Goal: Task Accomplishment & Management: Manage account settings

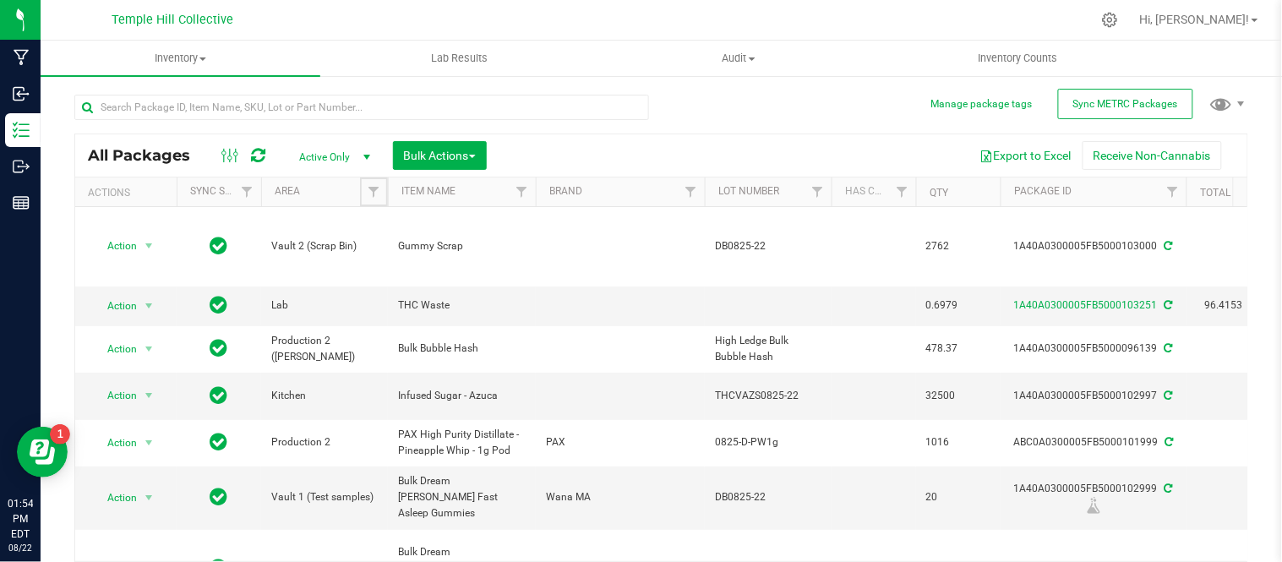
click at [370, 193] on span "Filter" at bounding box center [374, 192] width 14 height 14
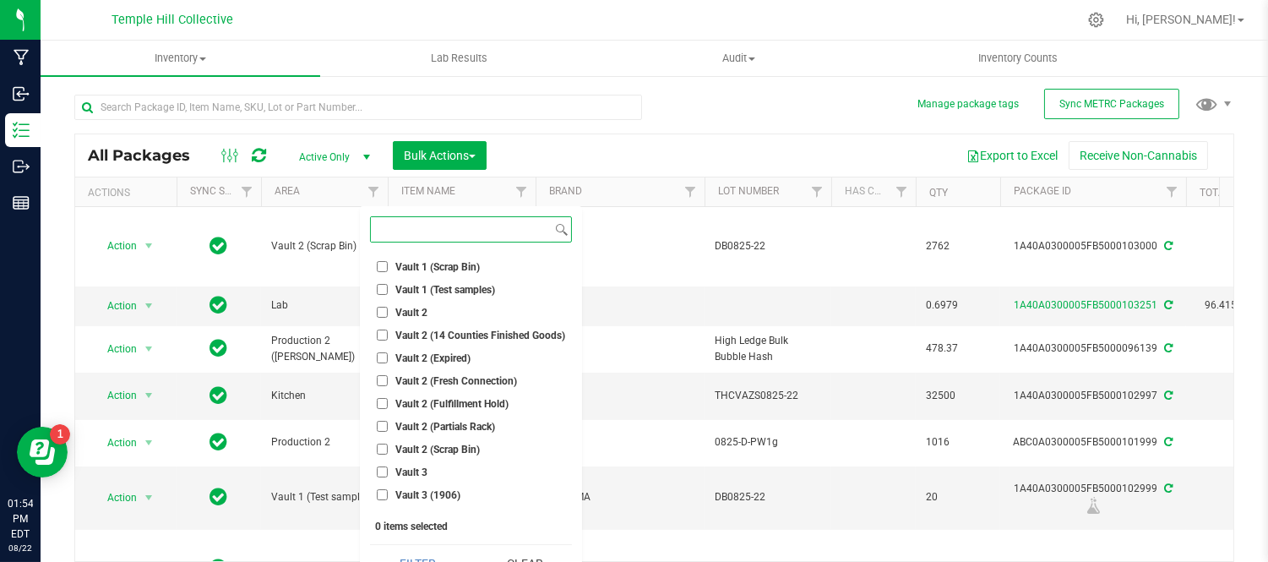
scroll to position [536, 0]
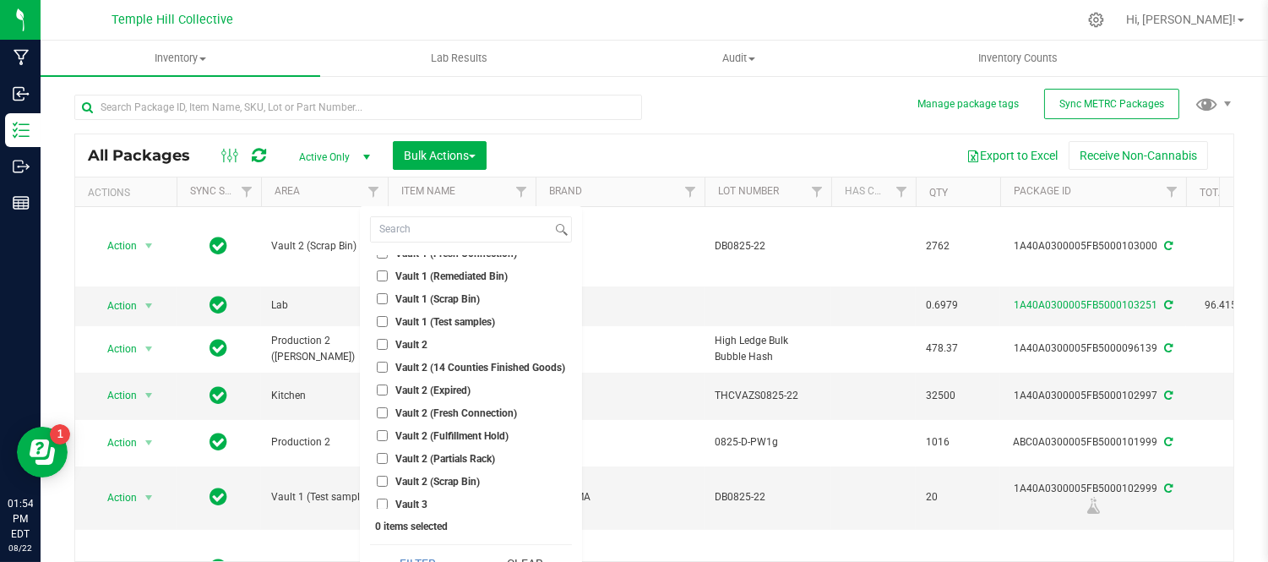
click at [407, 335] on li "Vault 2" at bounding box center [471, 344] width 202 height 18
click at [389, 344] on label "Vault 2" at bounding box center [402, 344] width 51 height 11
click at [388, 344] on input "Vault 2" at bounding box center [382, 344] width 11 height 11
checkbox input "true"
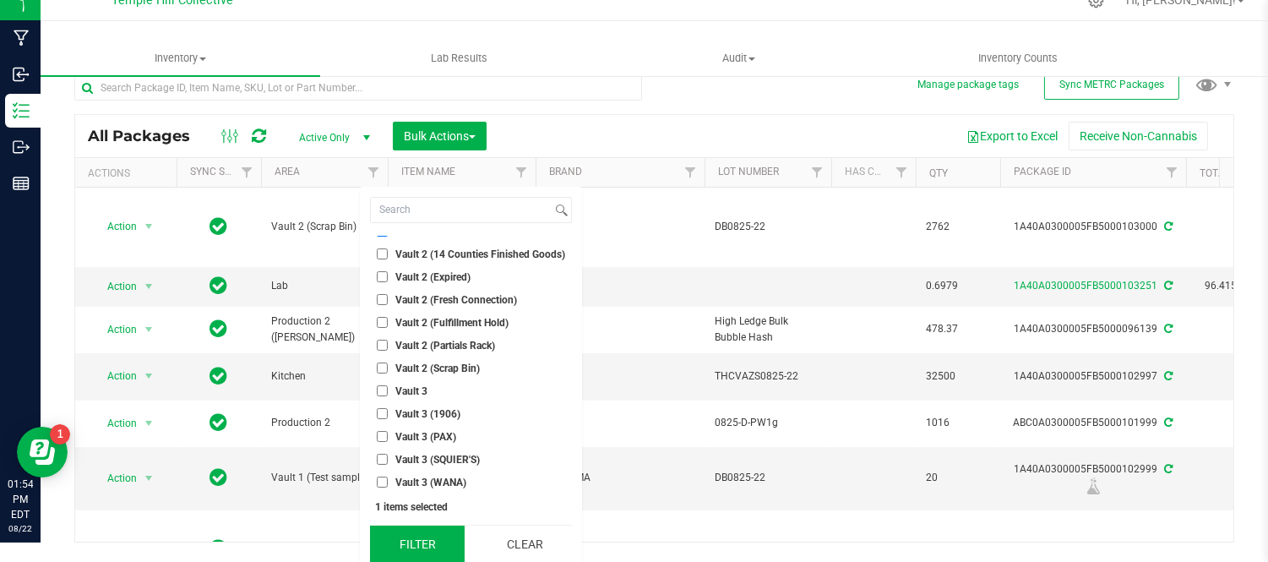
scroll to position [25, 0]
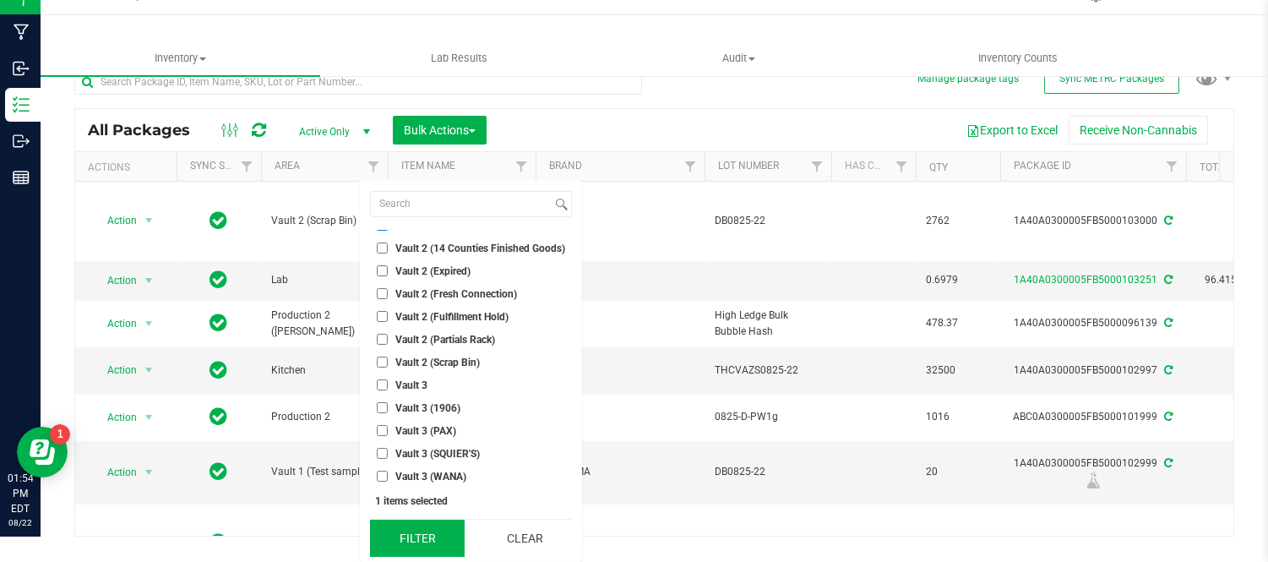
click at [437, 542] on button "Filter" at bounding box center [417, 538] width 95 height 37
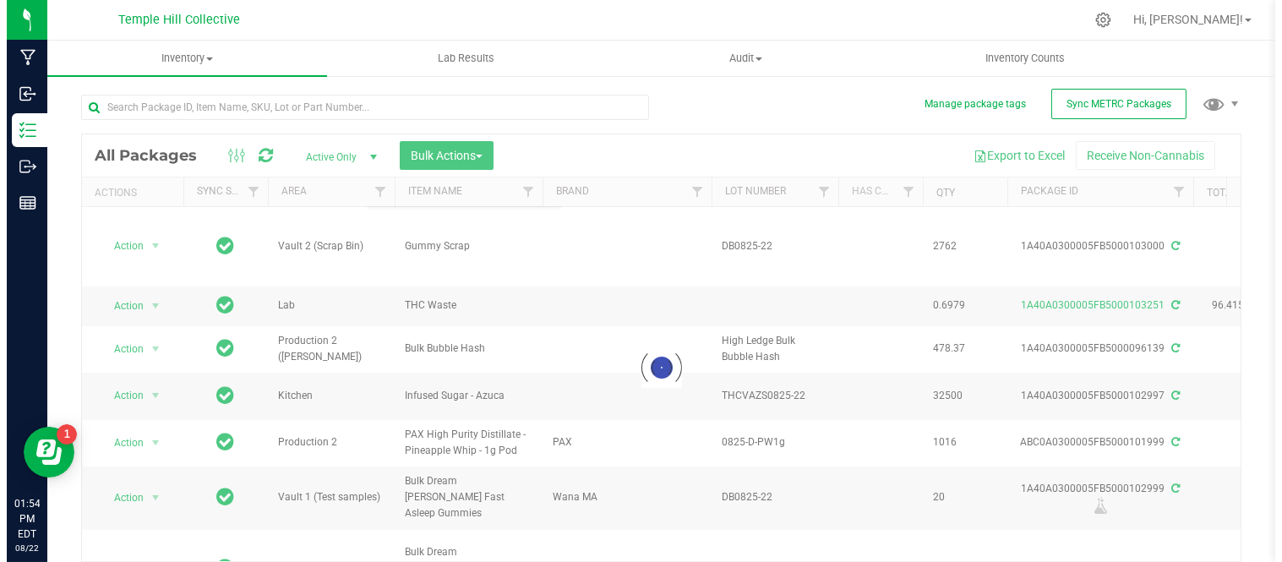
scroll to position [0, 0]
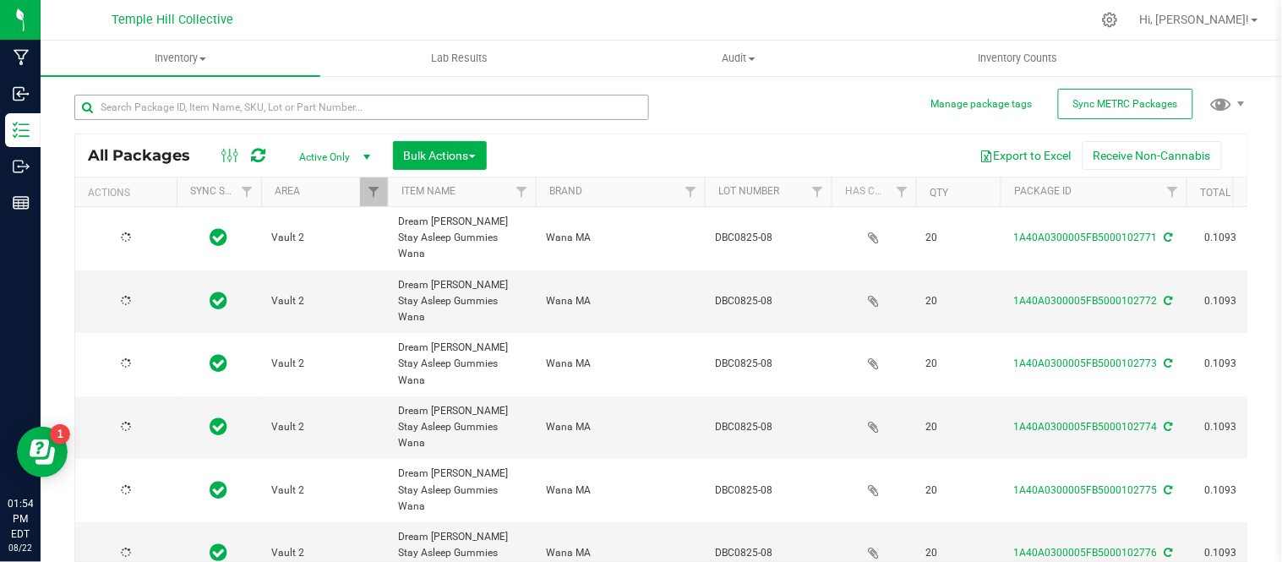
type input "[DATE]"
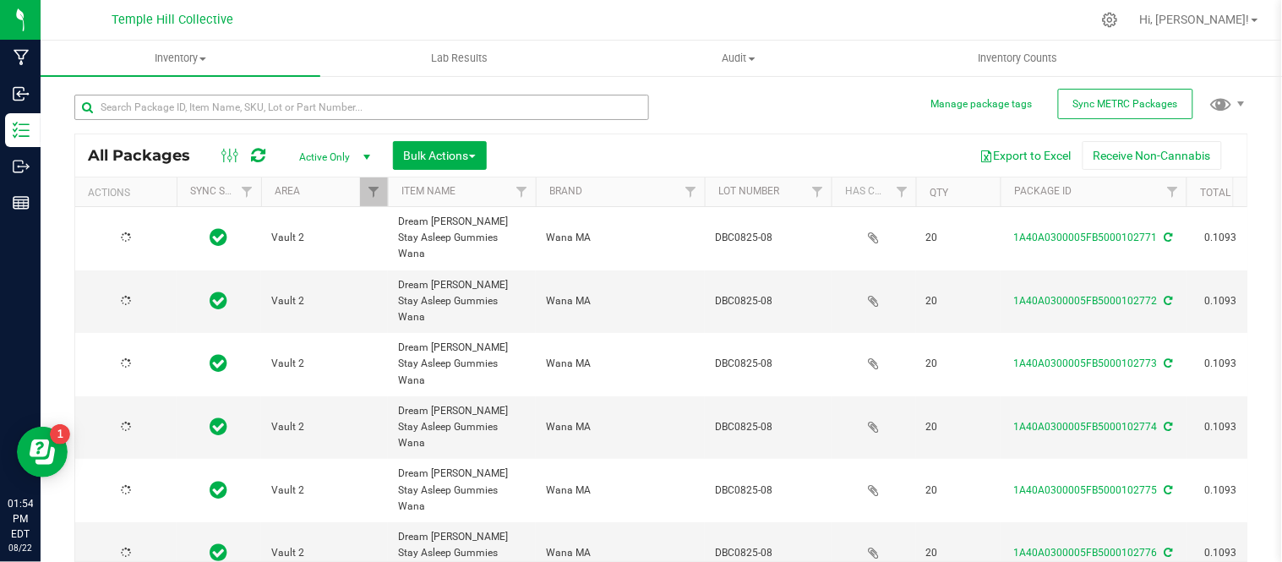
type input "[DATE]"
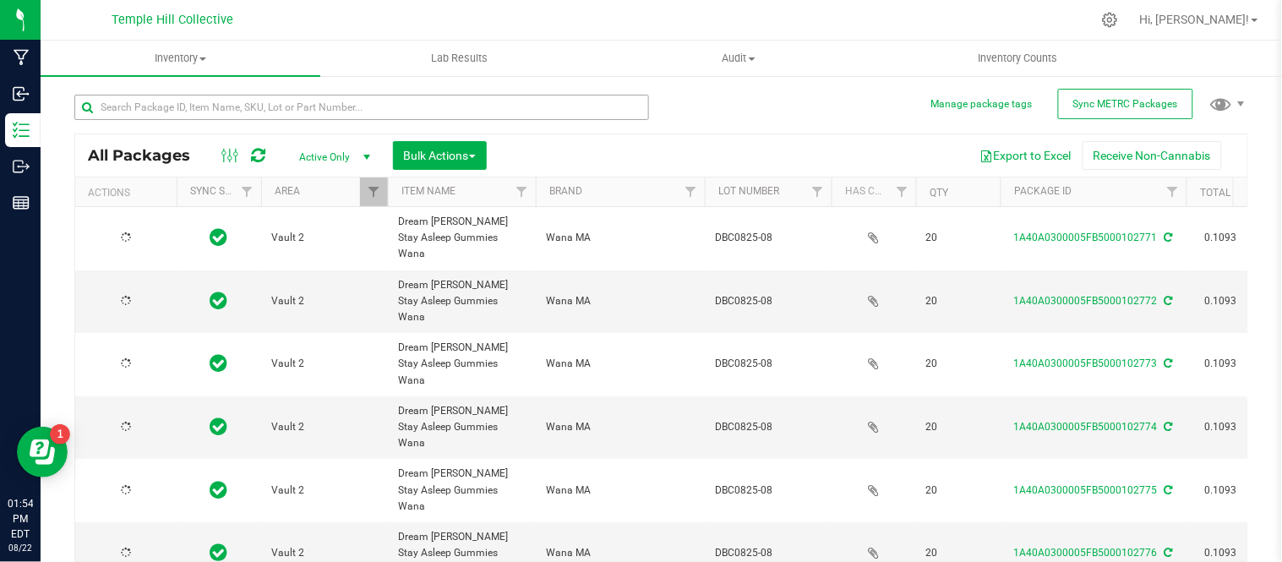
type input "[DATE]"
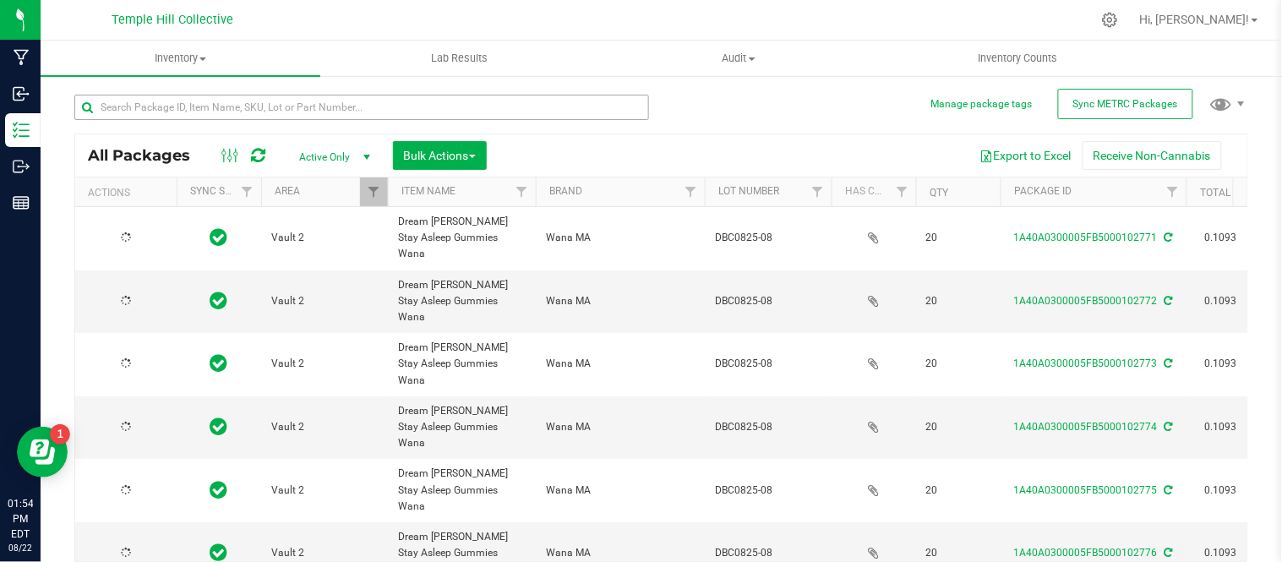
type input "[DATE]"
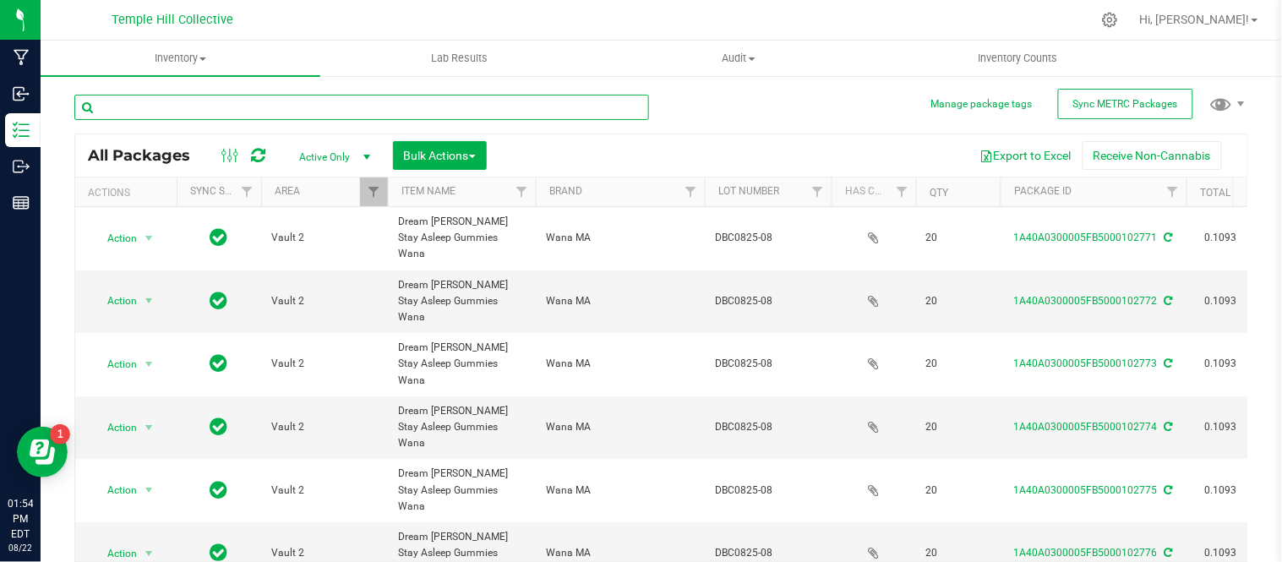
click at [368, 105] on input "text" at bounding box center [361, 107] width 575 height 25
paste input "QR0725-29"
type input "QR0725-29"
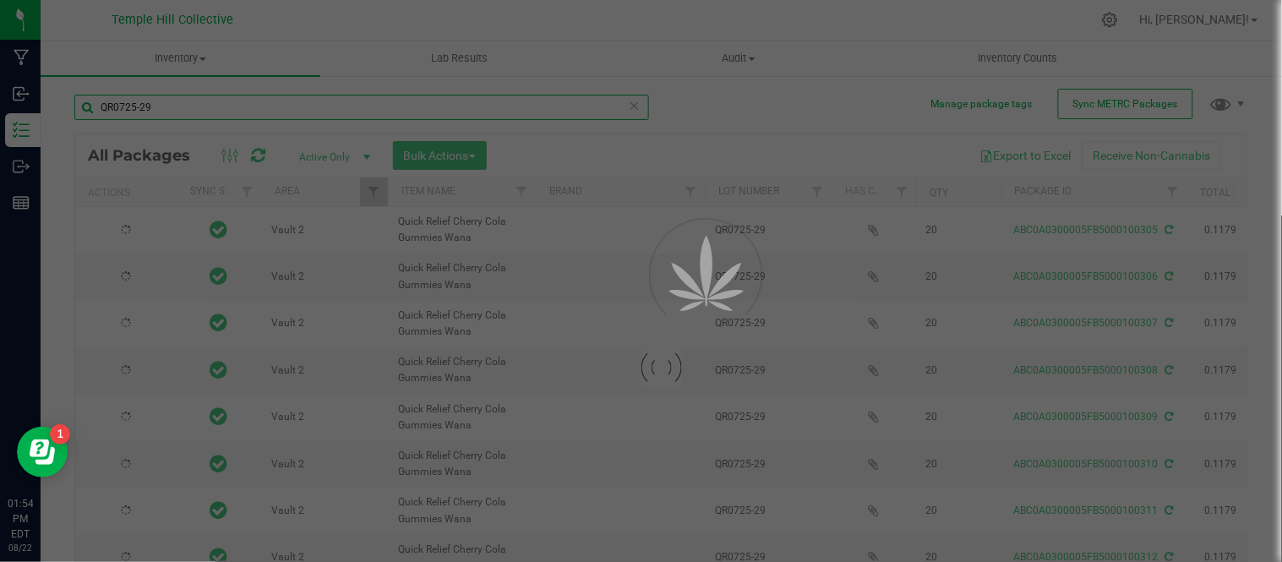
type input "[DATE]"
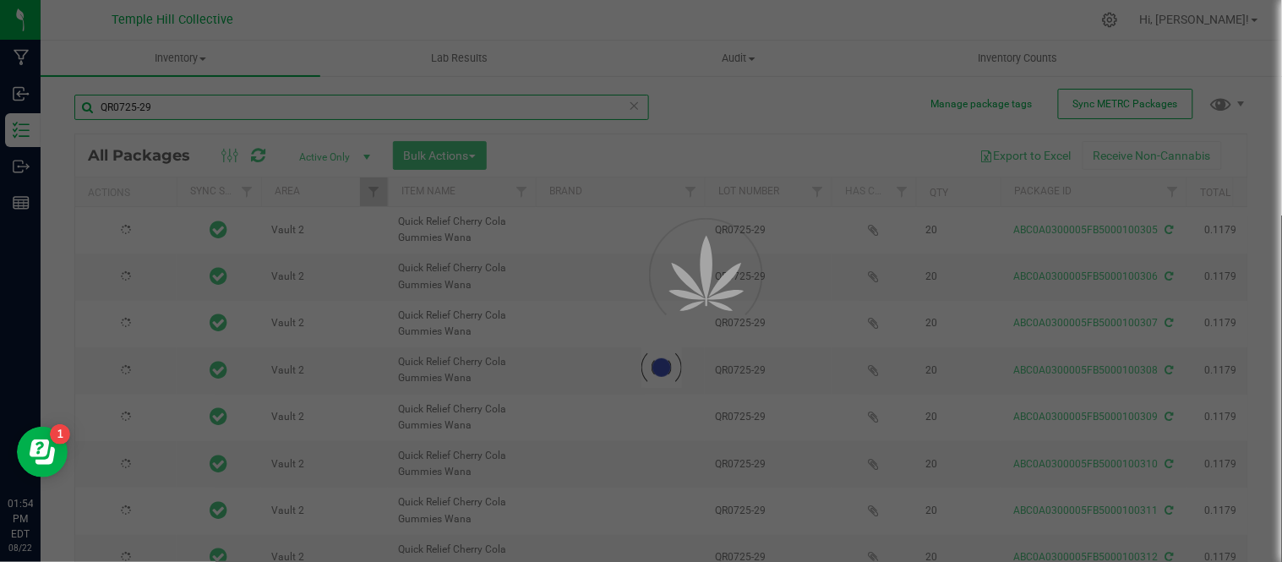
type input "[DATE]"
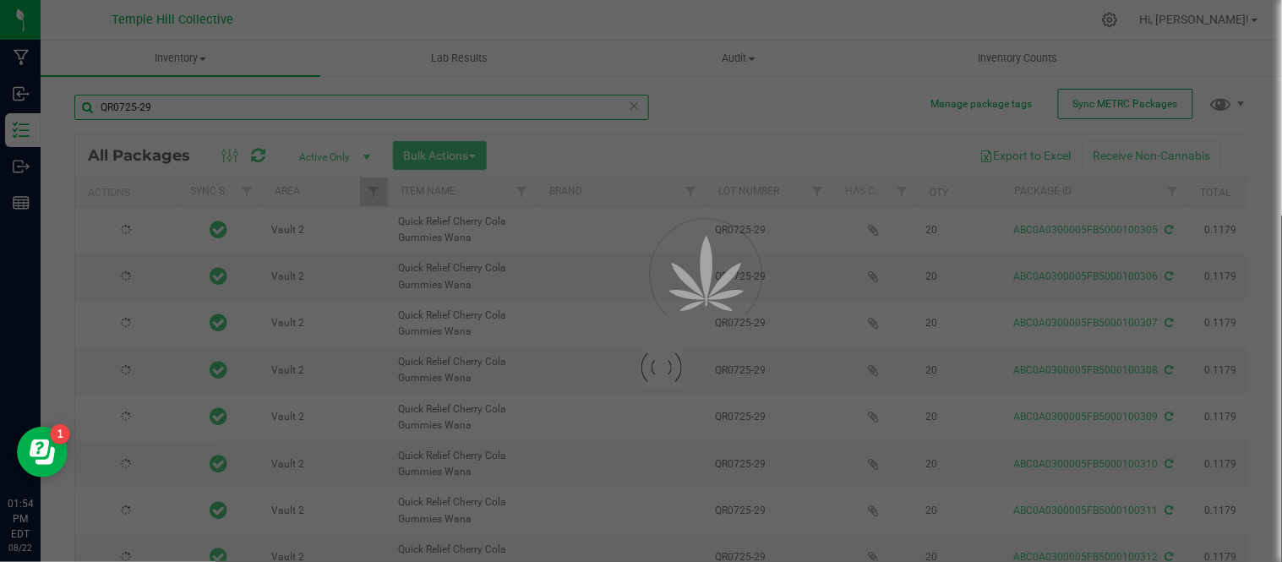
type input "[DATE]"
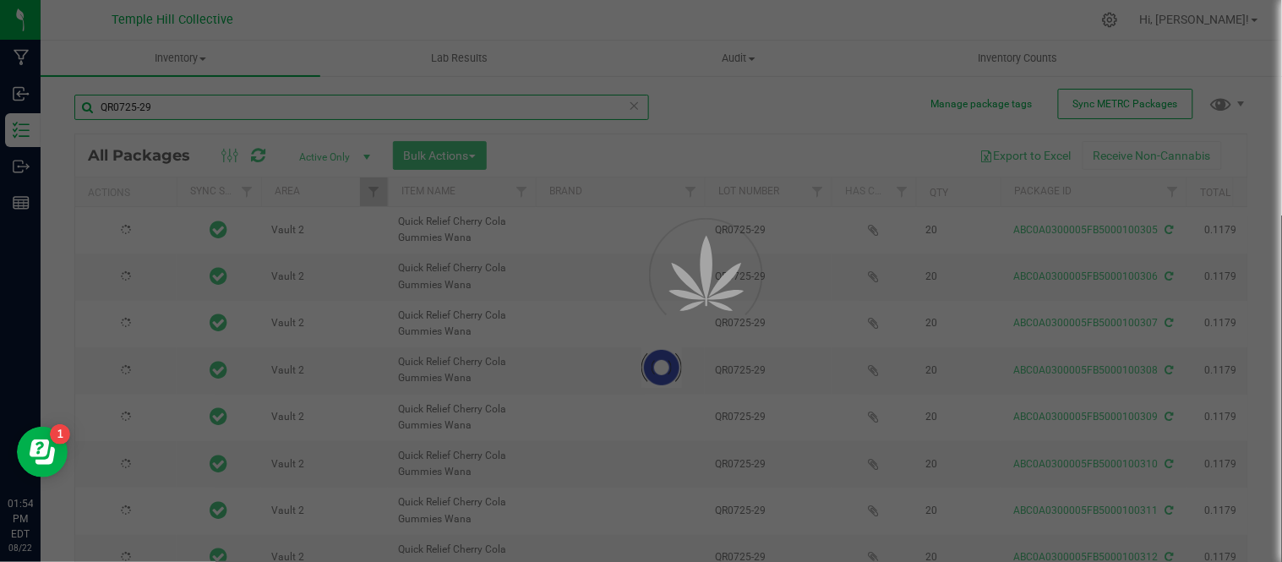
type input "[DATE]"
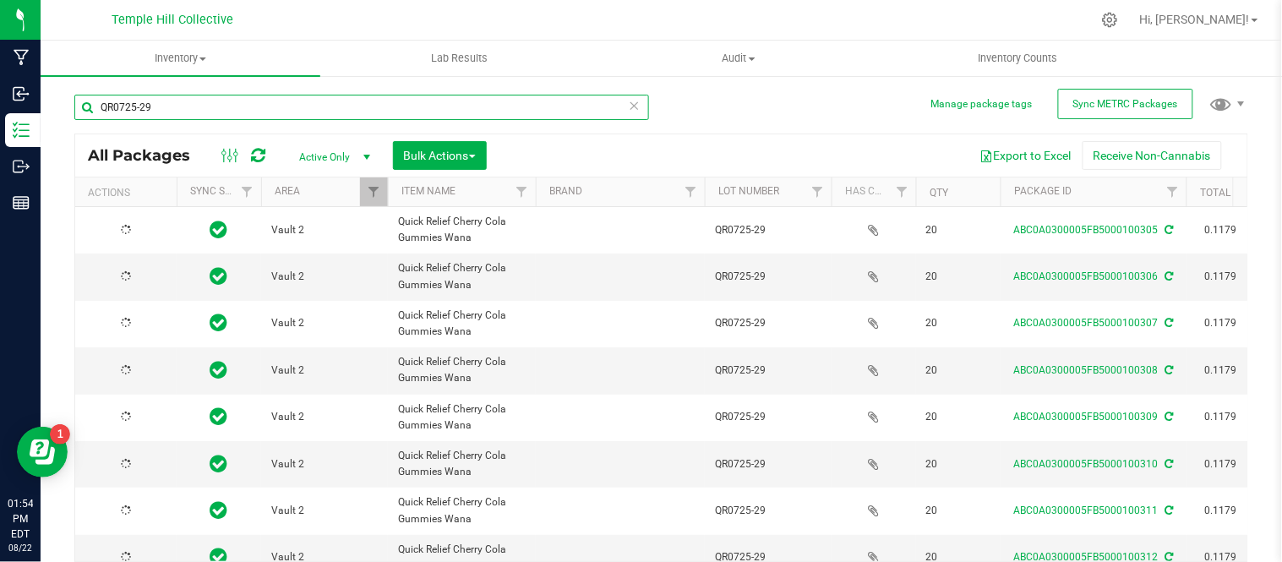
type input "[DATE]"
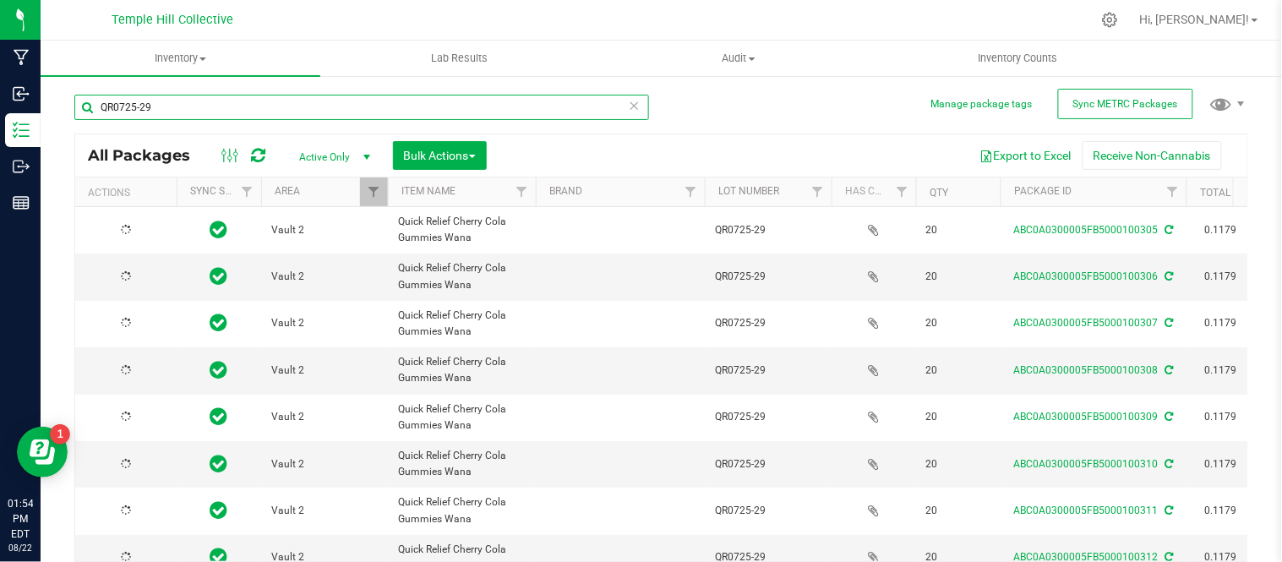
type input "[DATE]"
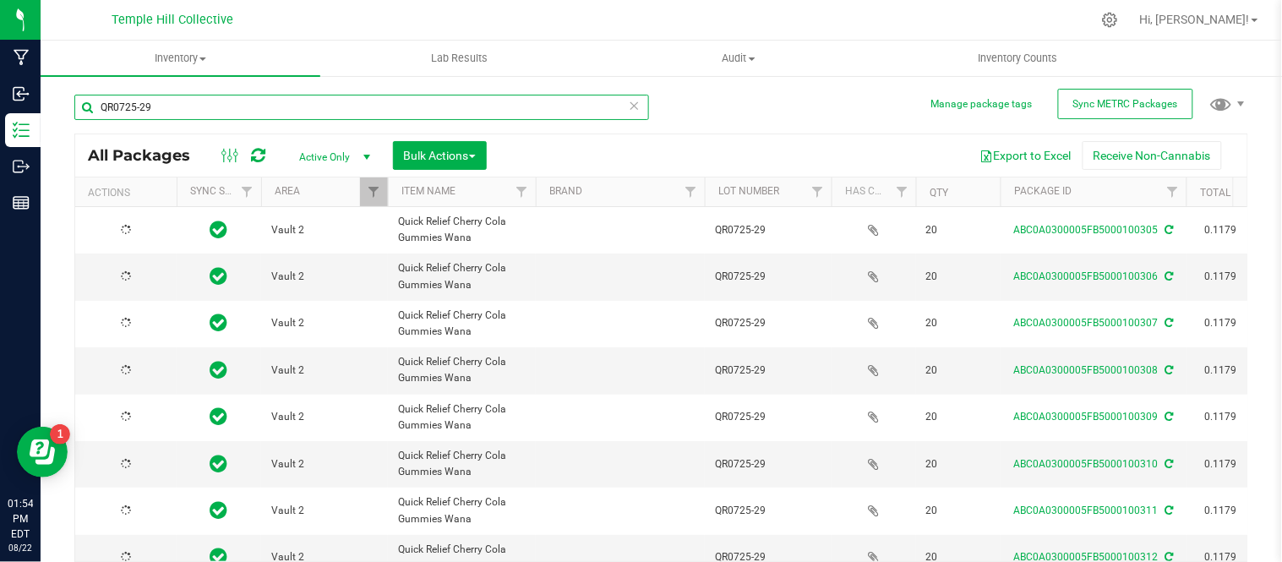
type input "[DATE]"
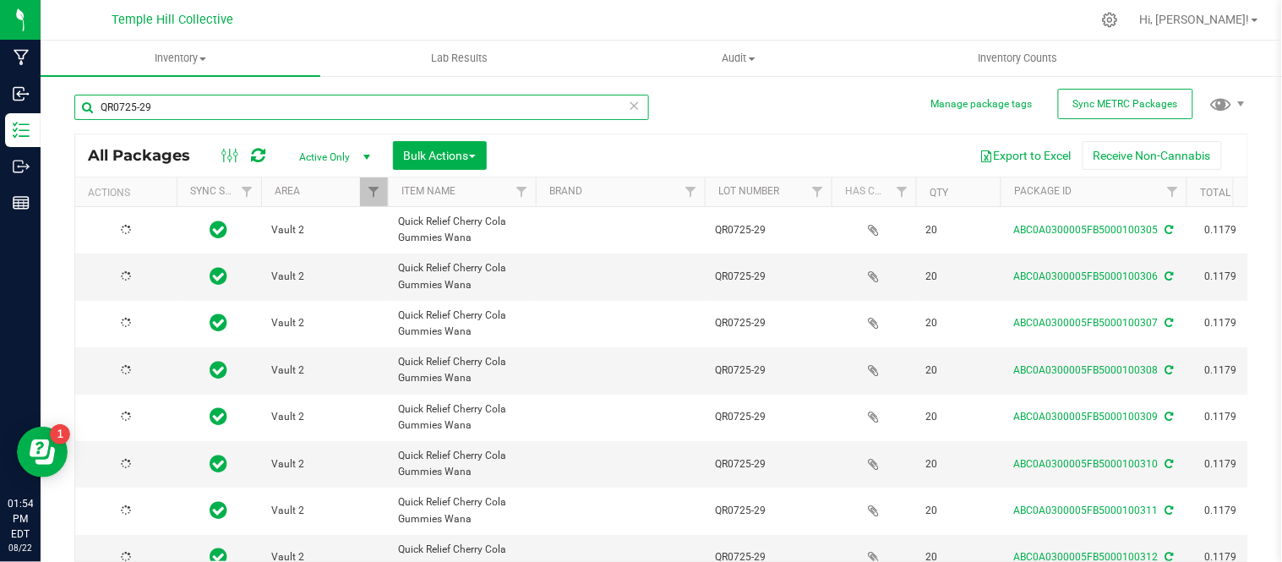
type input "[DATE]"
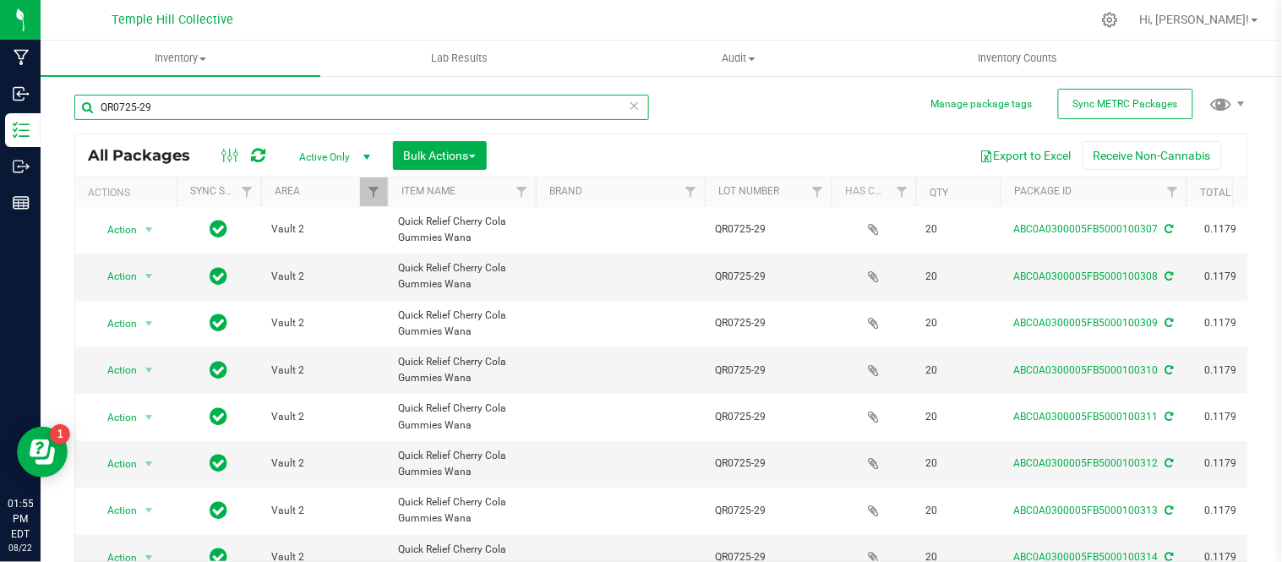
drag, startPoint x: 174, startPoint y: 106, endPoint x: 84, endPoint y: 108, distance: 89.6
click at [84, 108] on input "QR0725-29" at bounding box center [361, 107] width 575 height 25
paste input "LC0725-22"
type input "QLC0725-22"
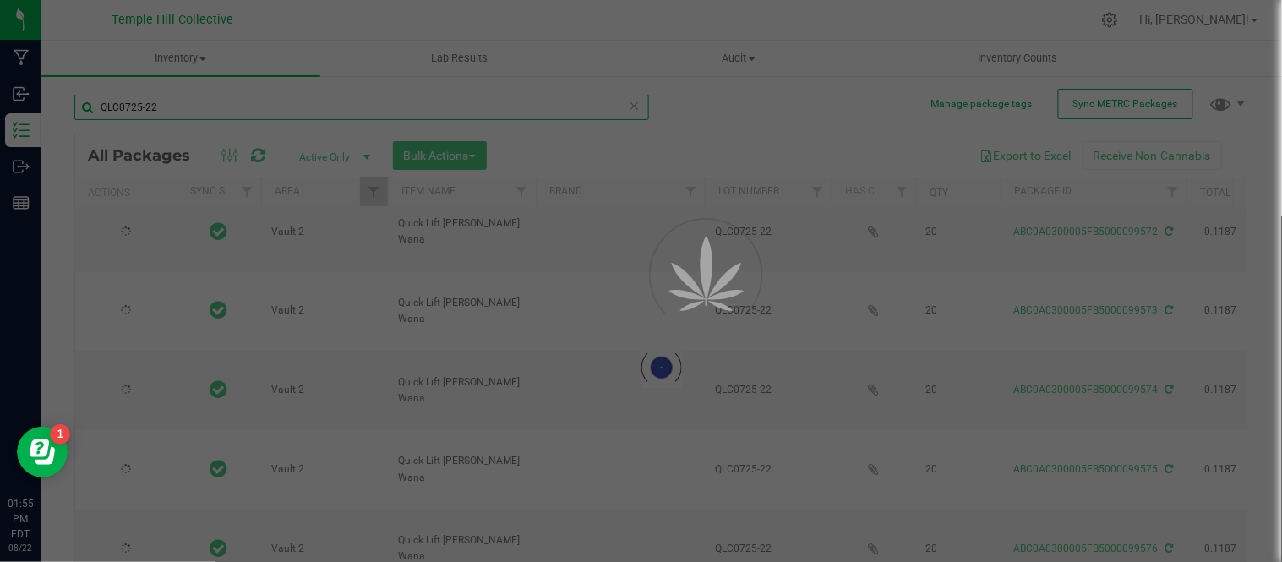
type input "[DATE]"
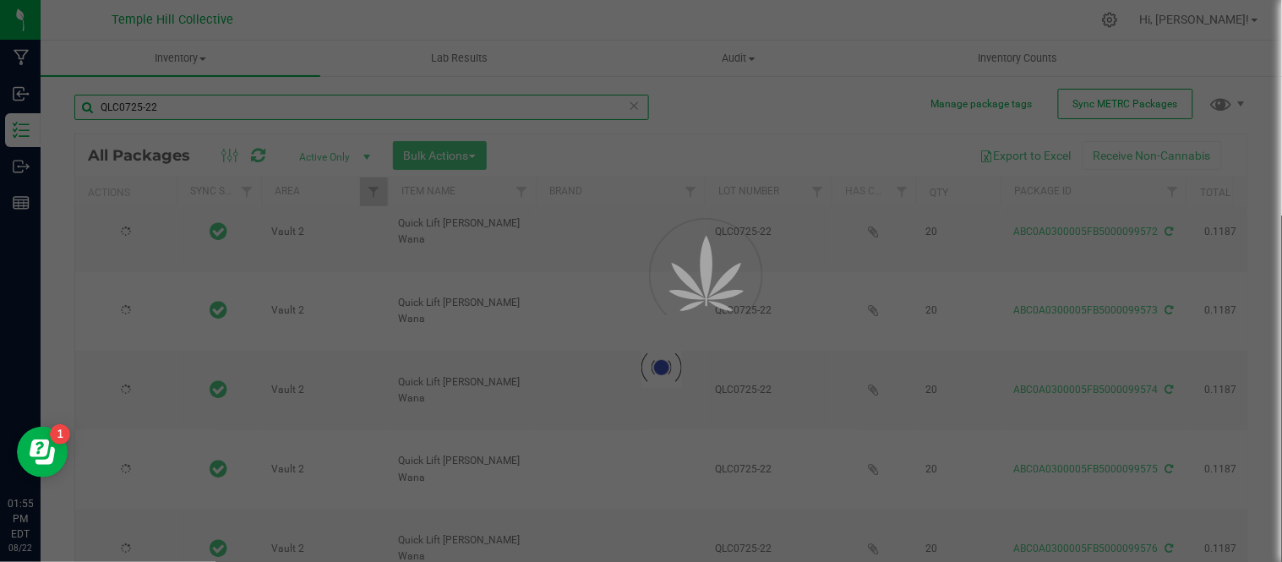
type input "[DATE]"
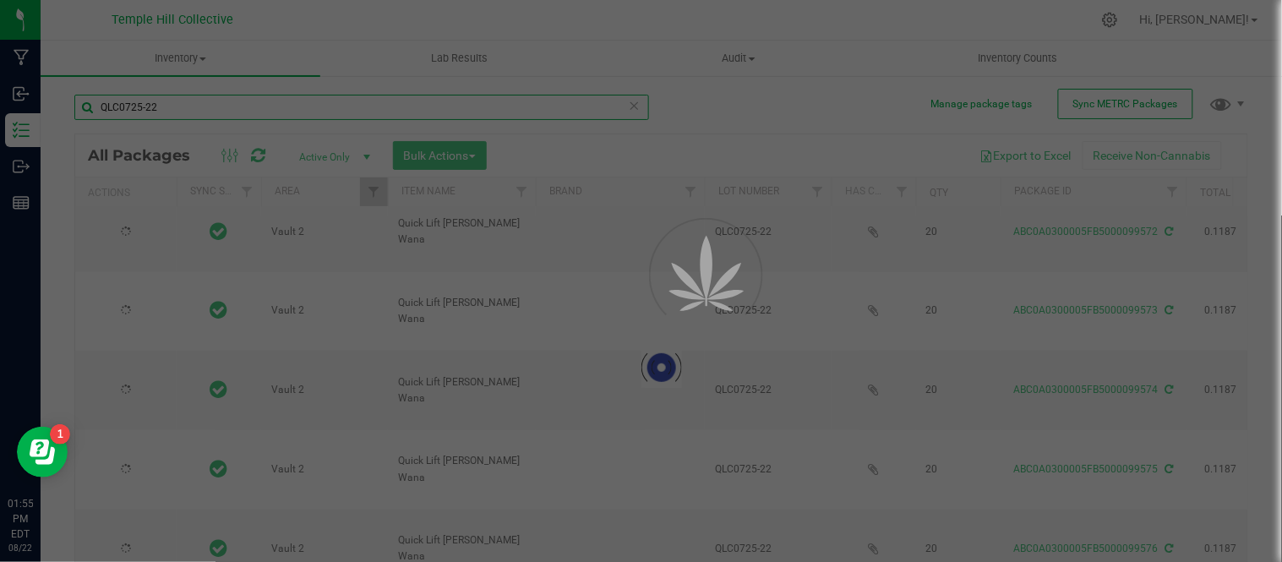
type input "[DATE]"
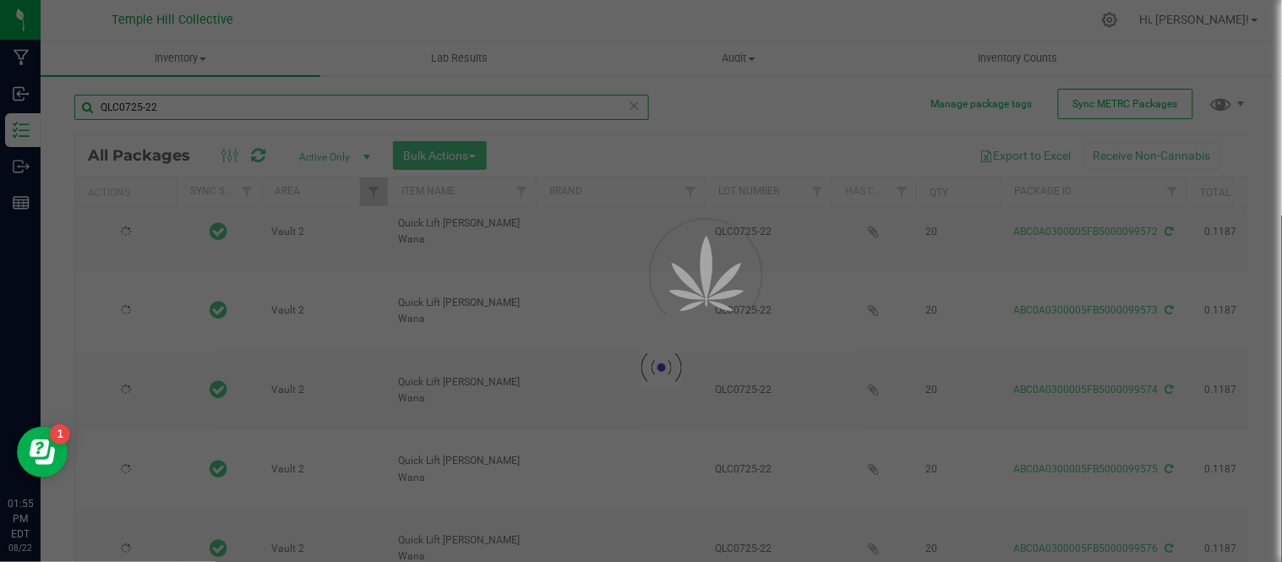
type input "[DATE]"
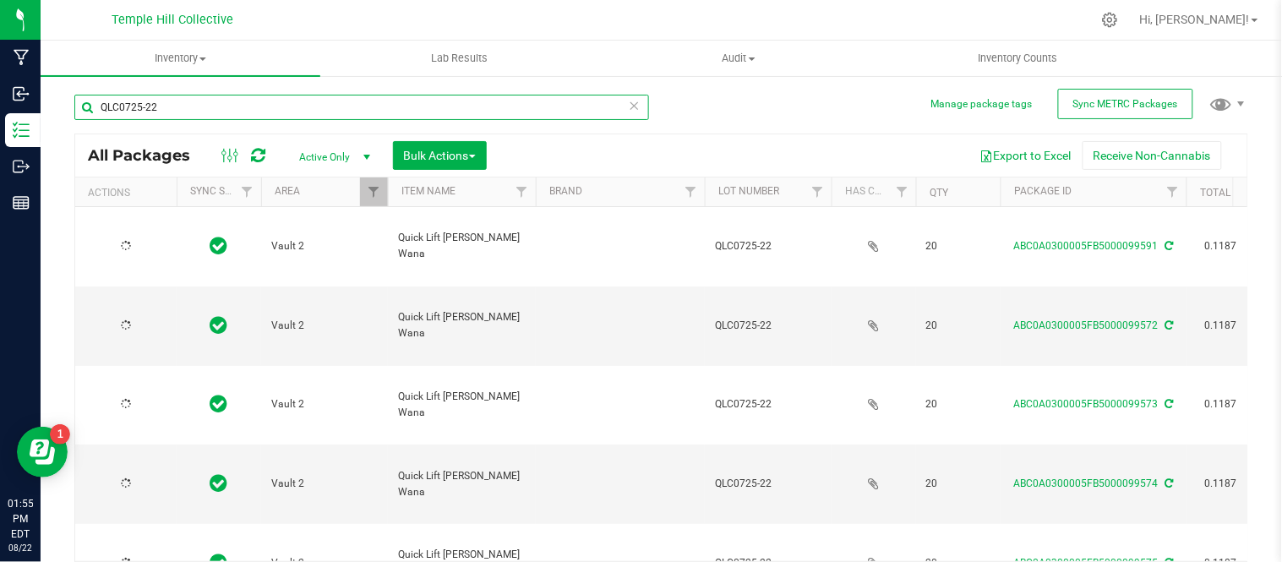
type input "[DATE]"
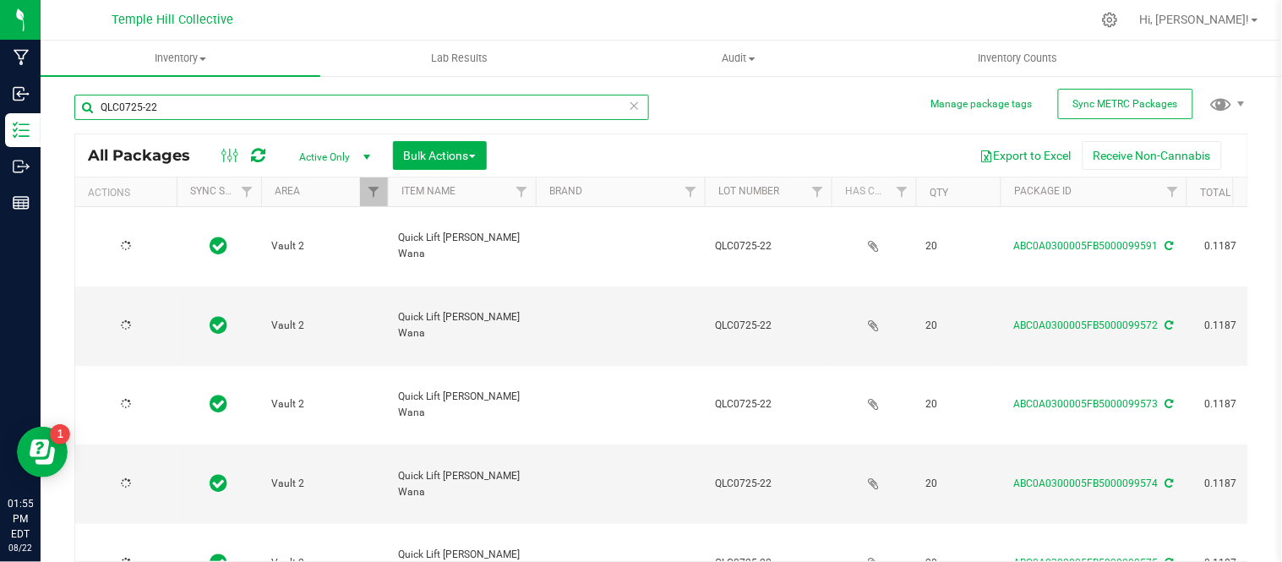
type input "[DATE]"
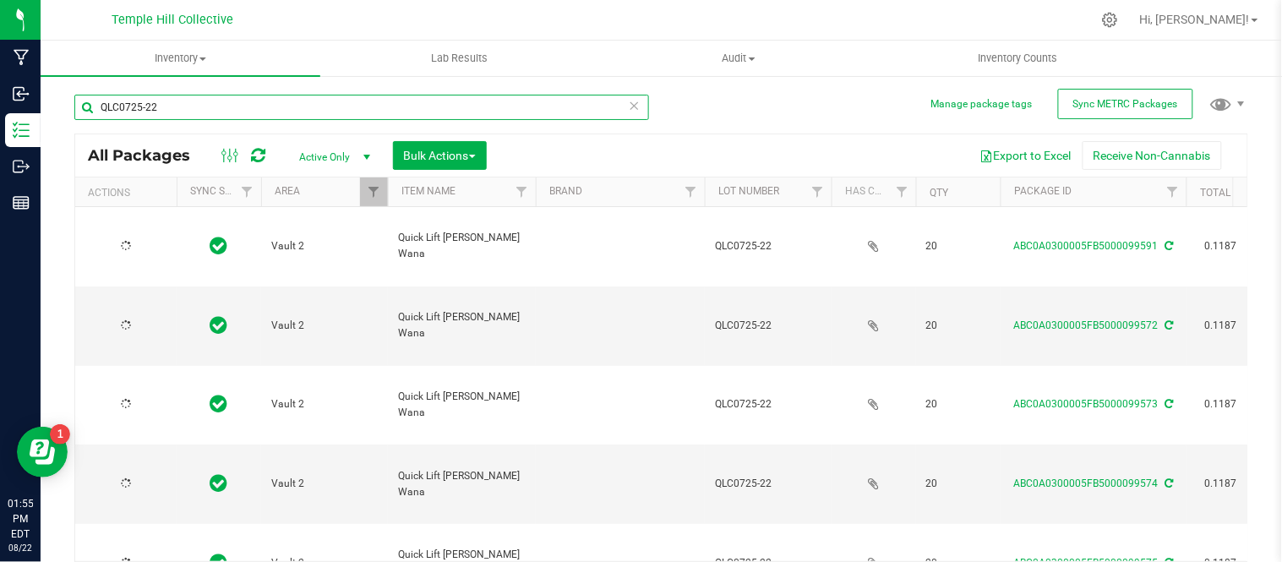
type input "[DATE]"
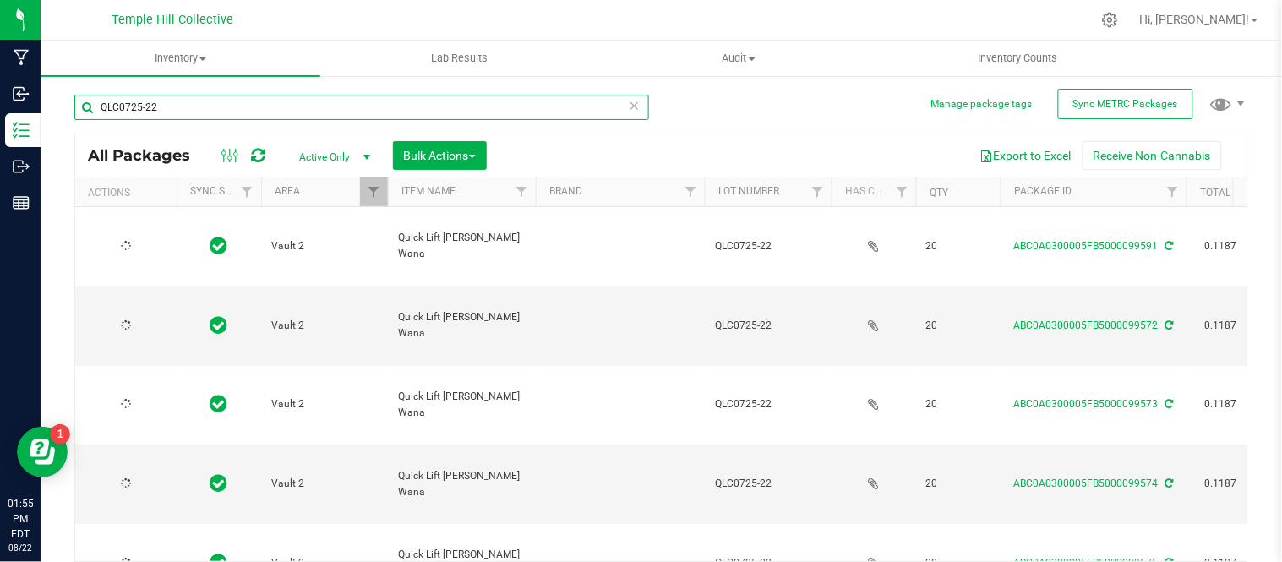
type input "[DATE]"
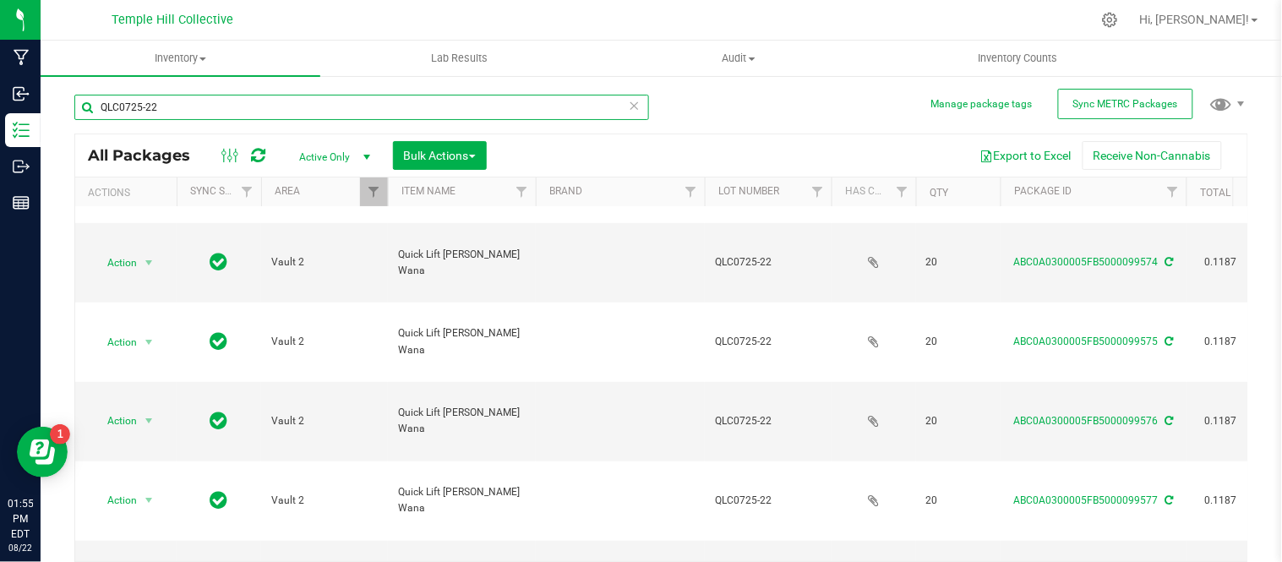
drag, startPoint x: 173, startPoint y: 106, endPoint x: 47, endPoint y: 91, distance: 126.8
click at [47, 91] on div "Manage package tags Sync METRC Packages QLC0725-22 All Packages Active Only Act…" at bounding box center [661, 331] width 1241 height 515
paste input "1:1:1MR0625-18"
type input "1:1:1MR0625-18"
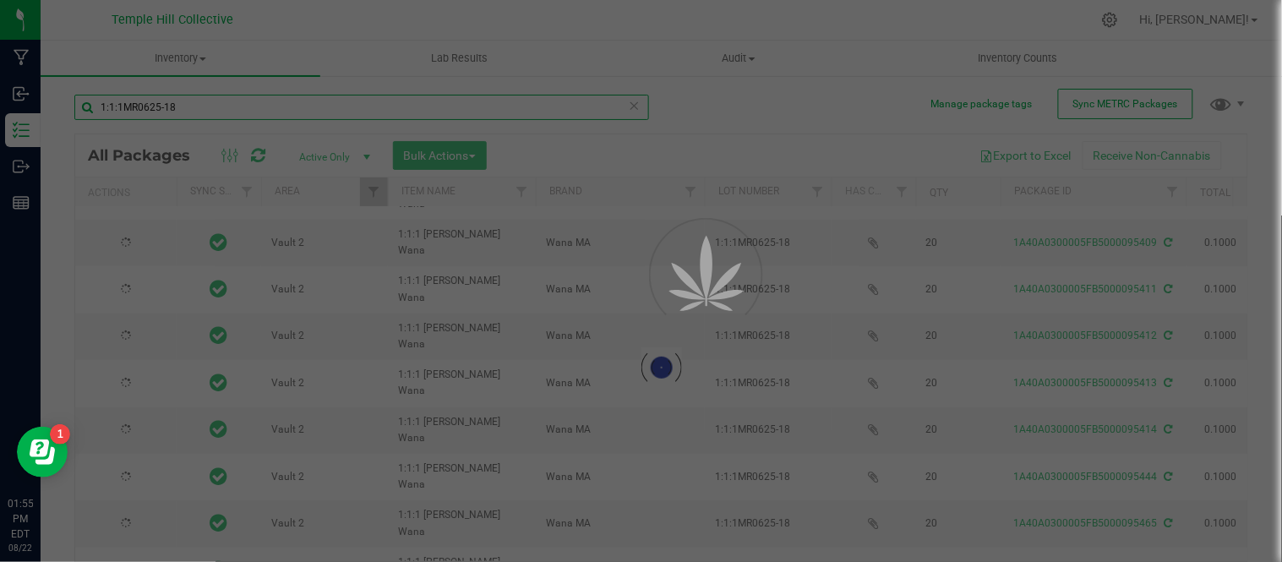
type input "[DATE]"
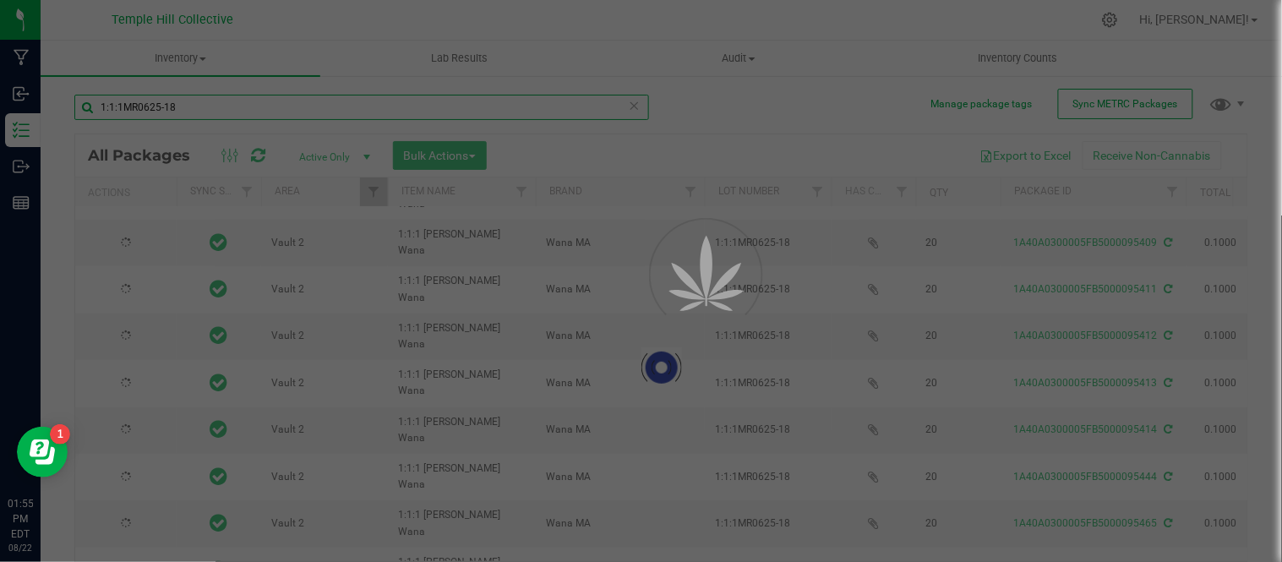
type input "[DATE]"
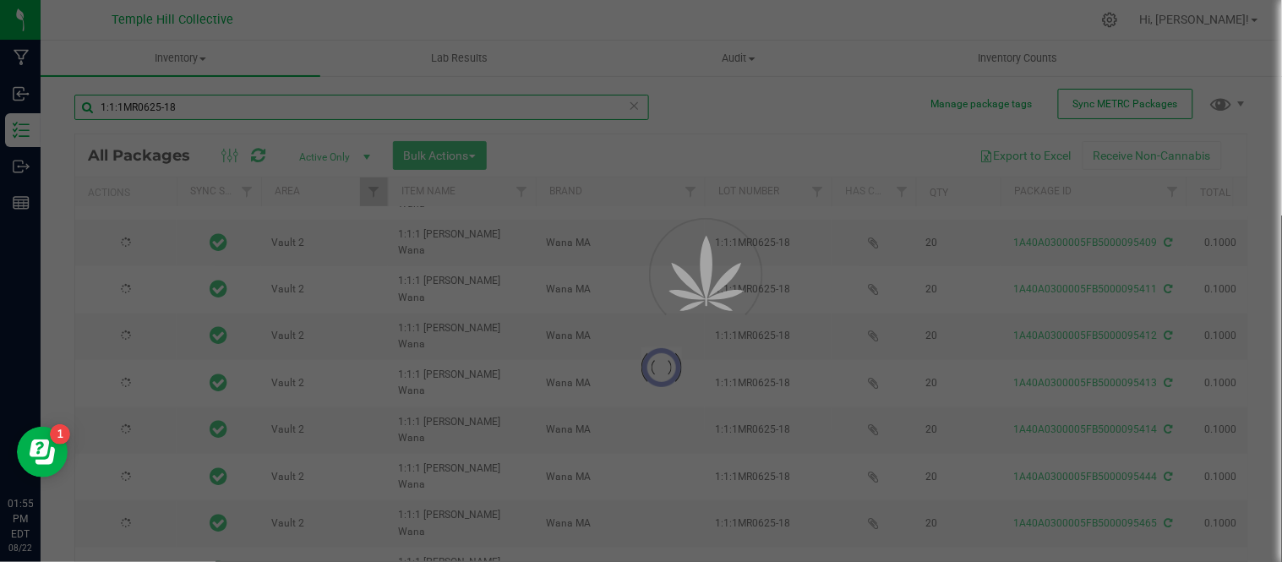
type input "[DATE]"
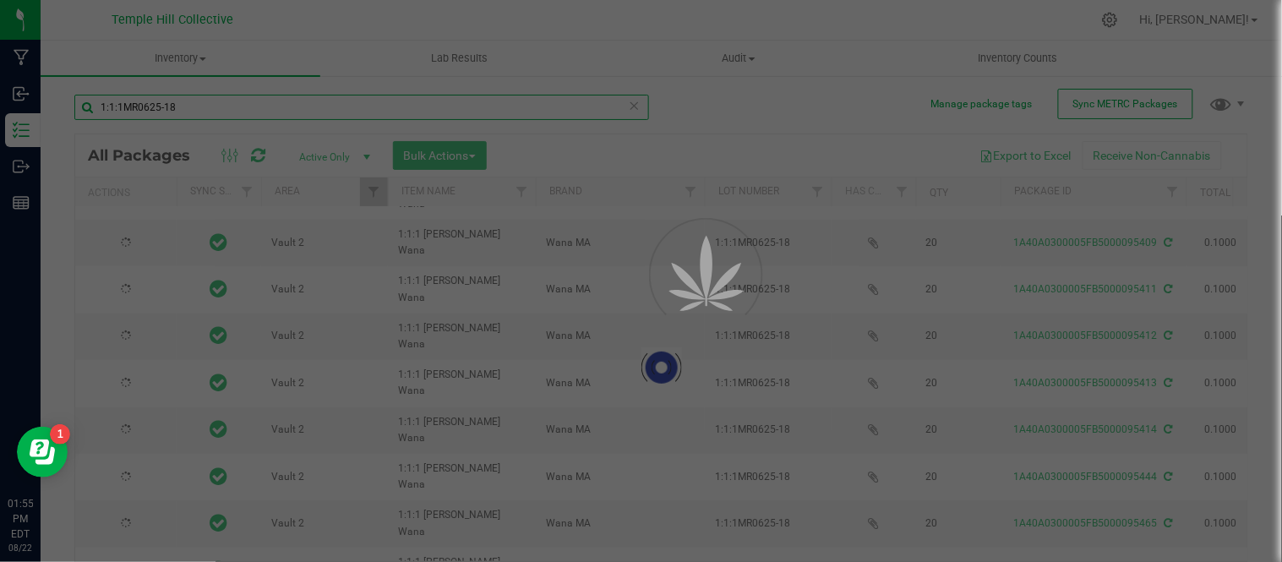
type input "[DATE]"
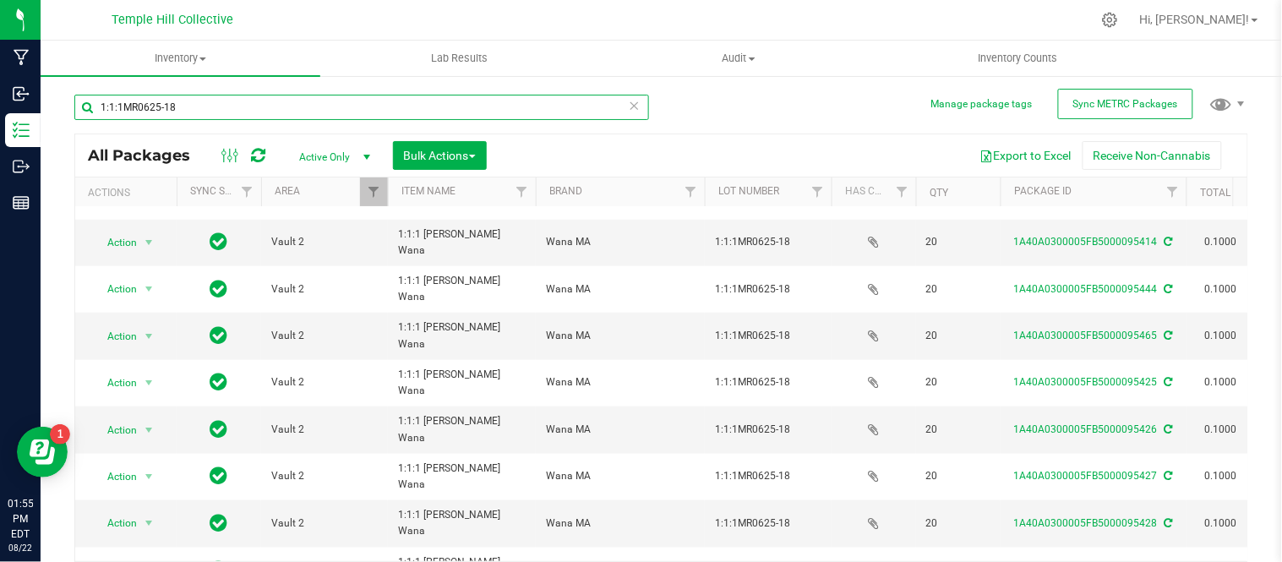
drag, startPoint x: 184, startPoint y: 107, endPoint x: 68, endPoint y: 100, distance: 116.0
click at [68, 100] on div "Manage package tags Sync METRC Packages 1:1:1MR0625-18 All Packages Active Only…" at bounding box center [661, 331] width 1241 height 515
paste input "TR0625-11"
type input "TR0625-11"
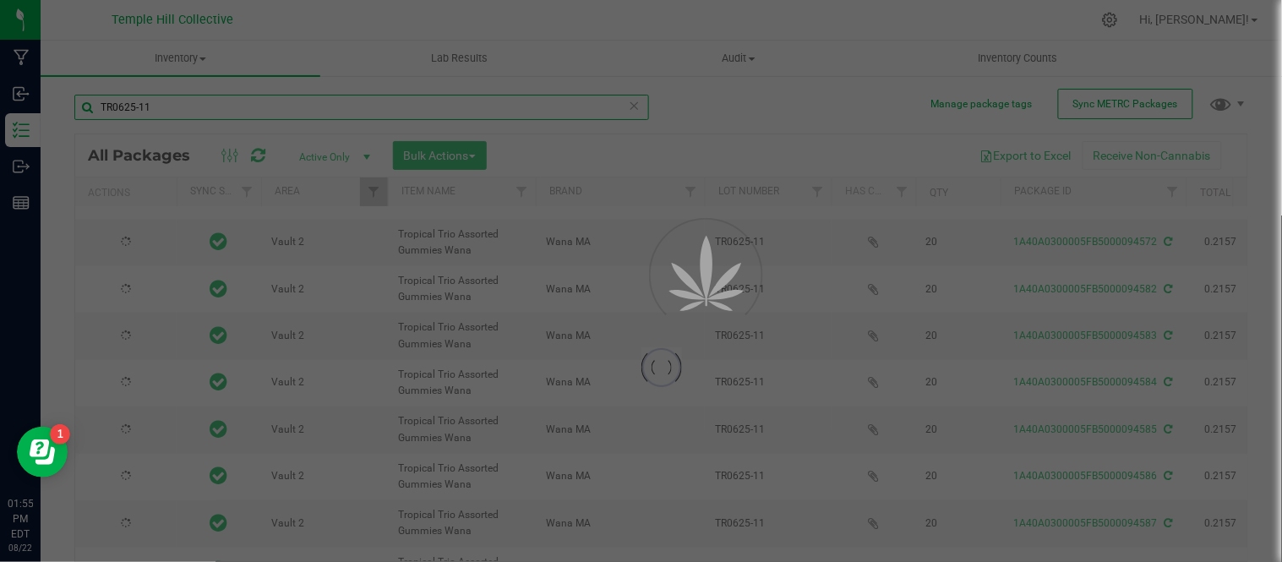
type input "[DATE]"
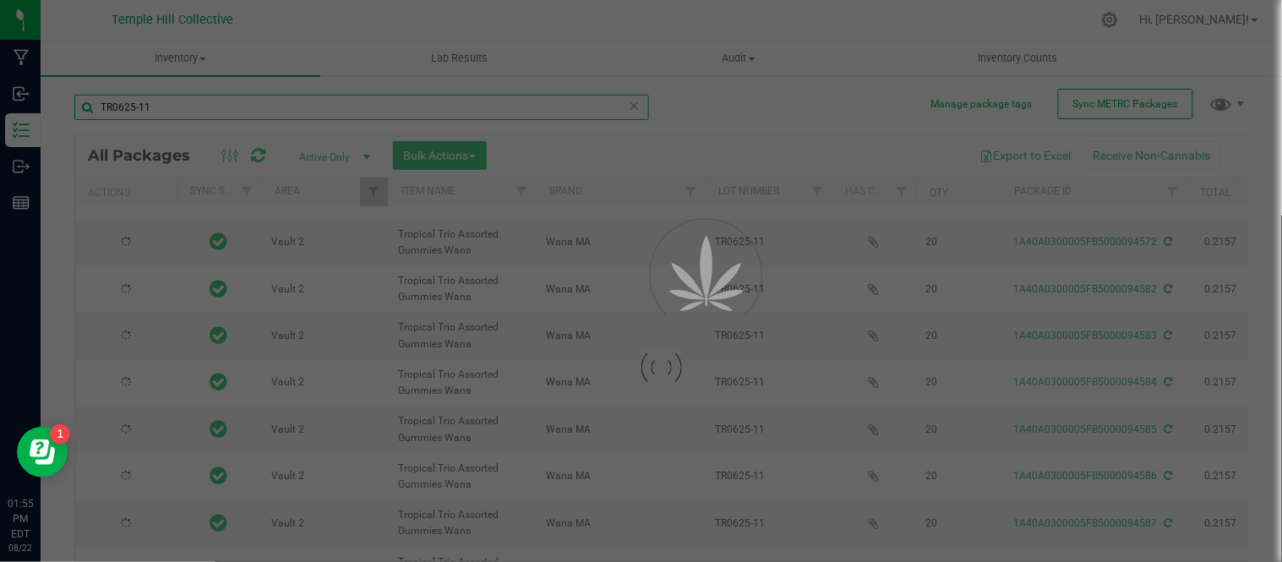
type input "[DATE]"
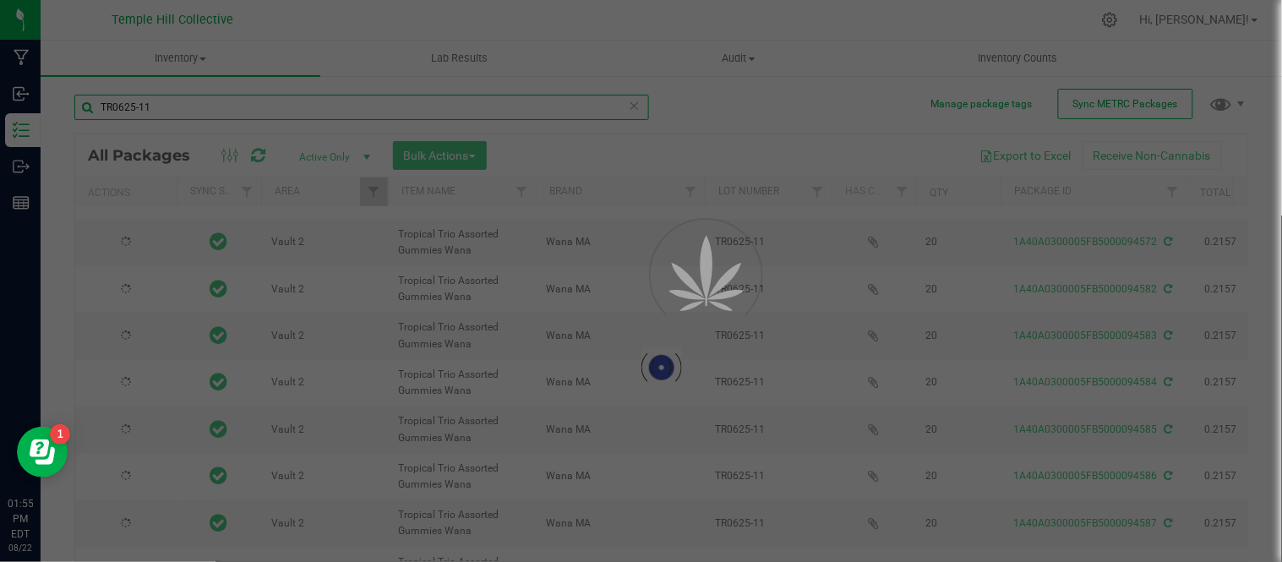
type input "[DATE]"
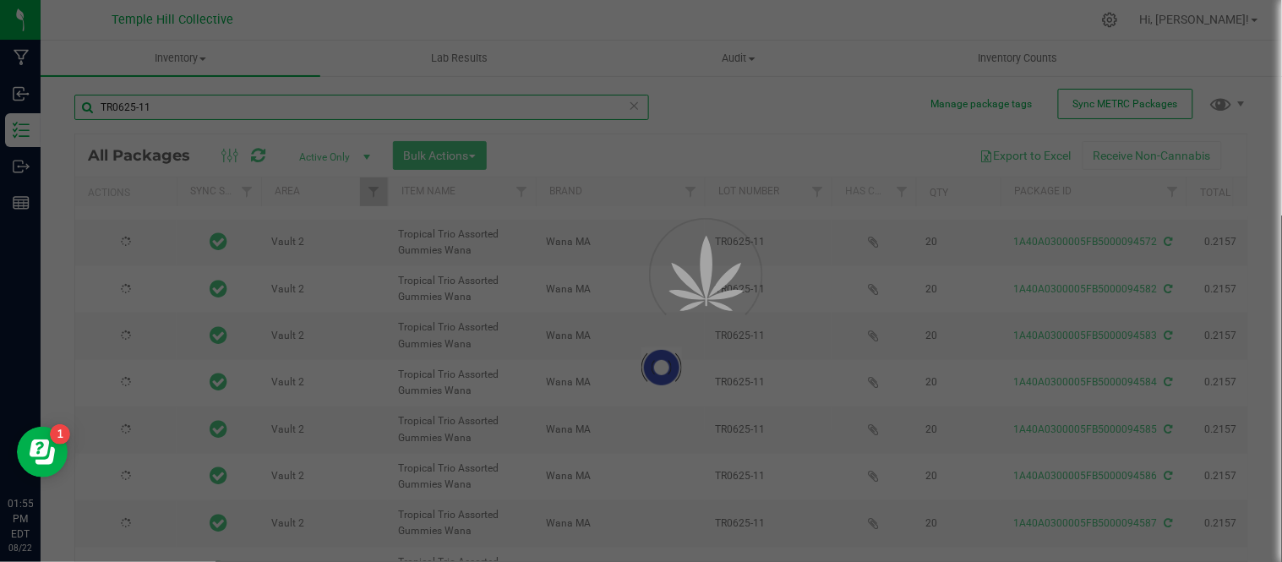
type input "[DATE]"
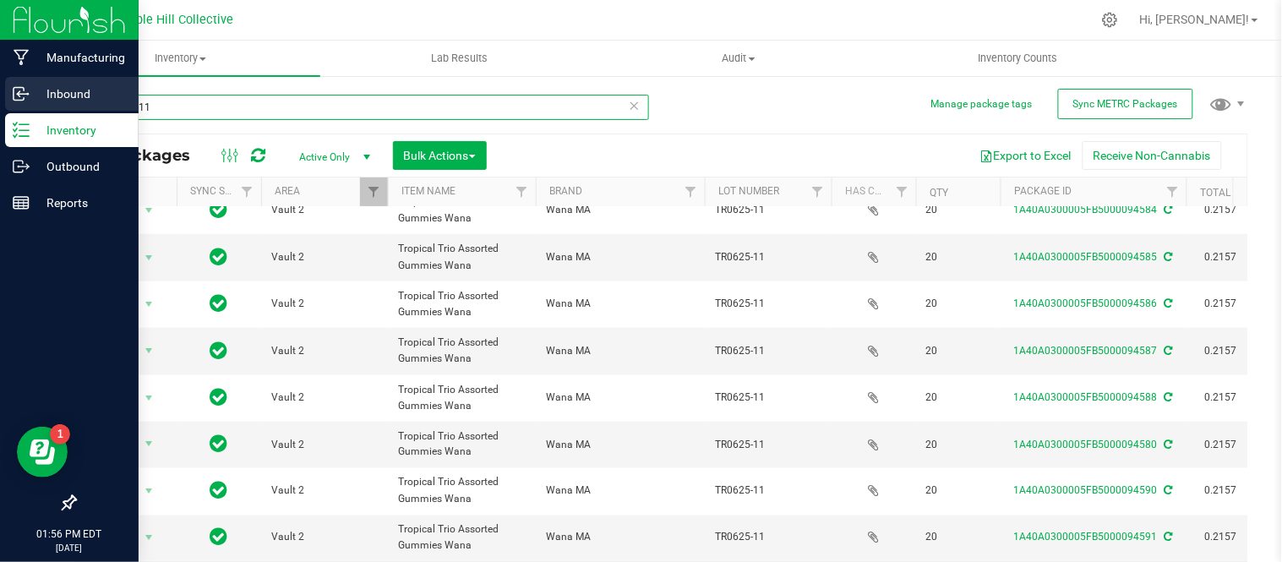
drag, startPoint x: 178, startPoint y: 101, endPoint x: 11, endPoint y: 105, distance: 167.3
click at [11, 105] on div "Manufacturing Inbound Inventory Outbound Reports 01:56 PM EDT [DATE] 08/22 Temp…" at bounding box center [641, 281] width 1282 height 562
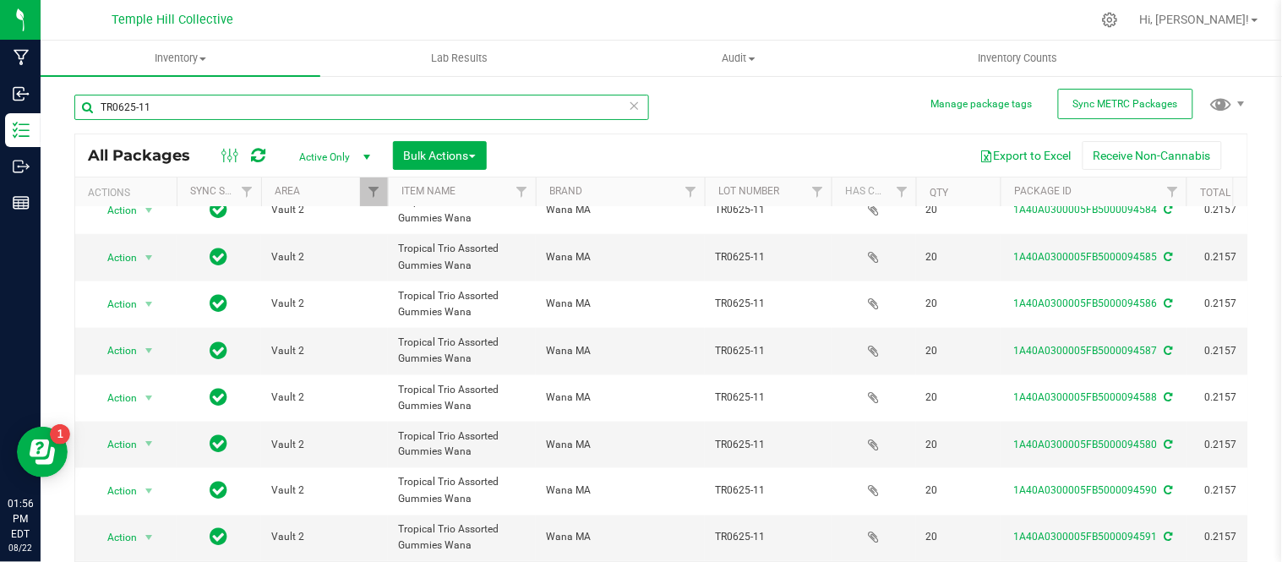
paste input "5:1PA0625-16"
type input "5:1PA0625-16"
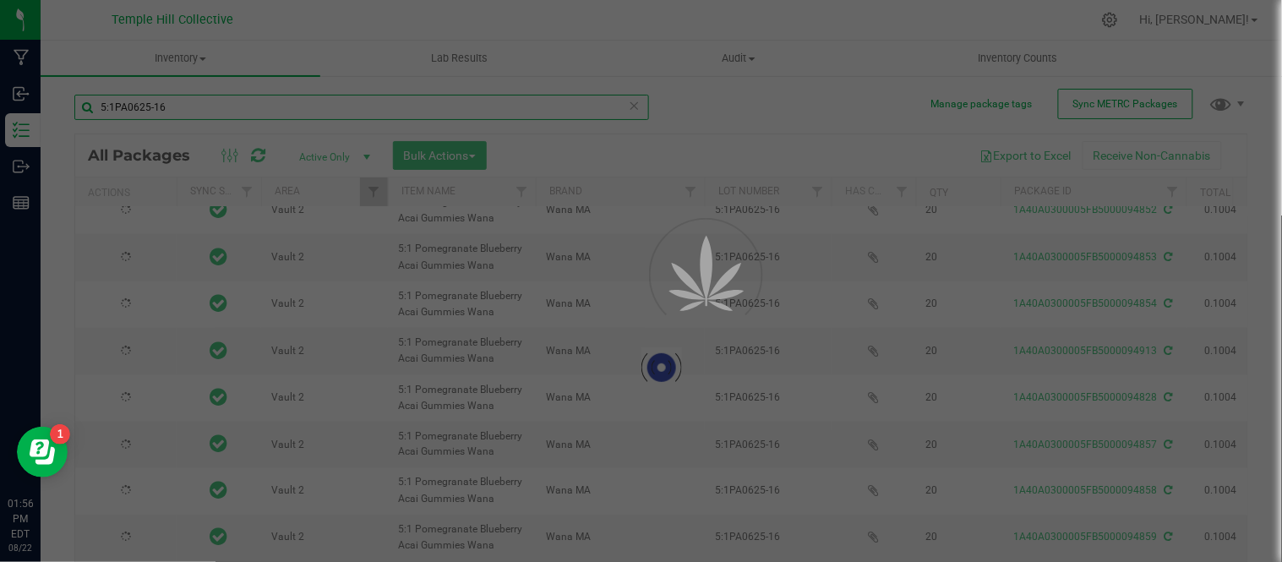
type input "[DATE]"
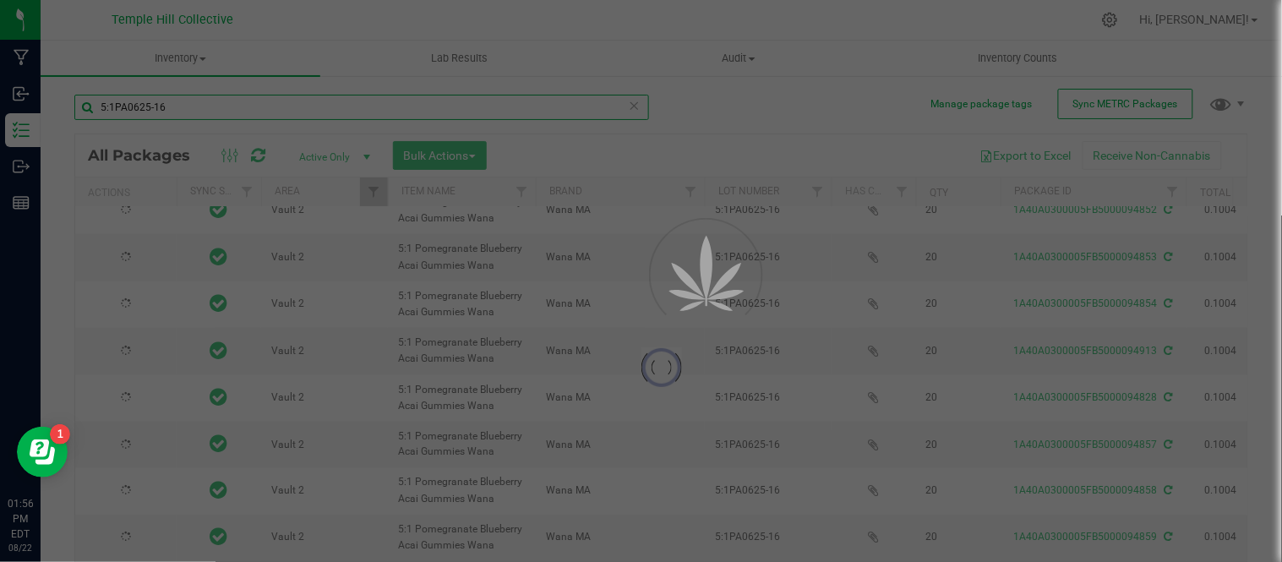
type input "[DATE]"
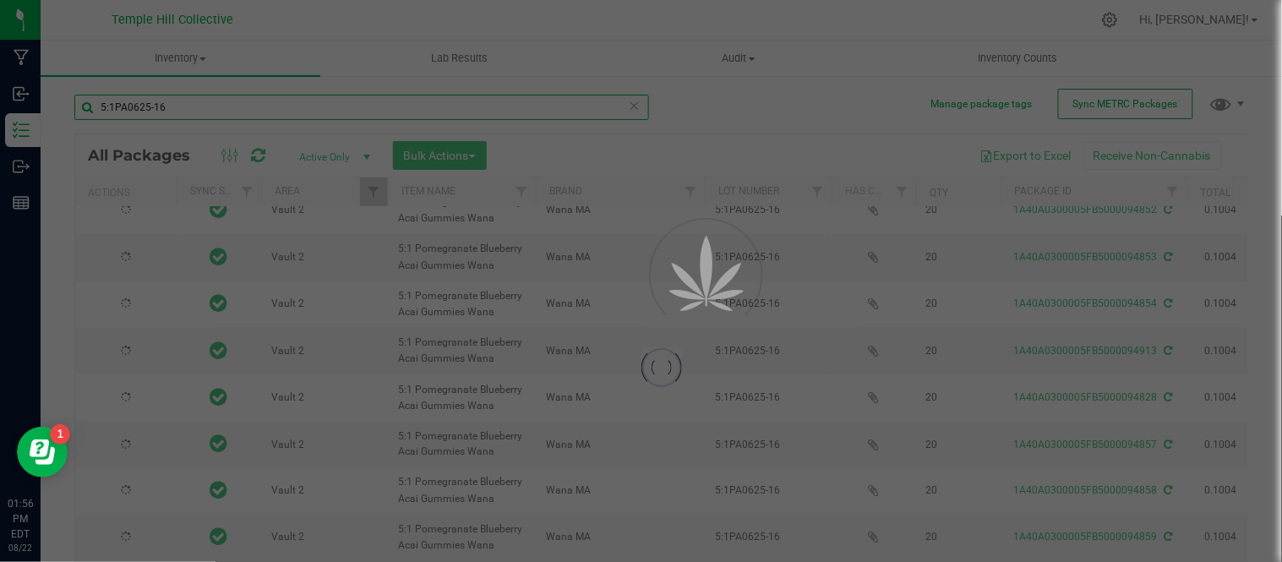
type input "[DATE]"
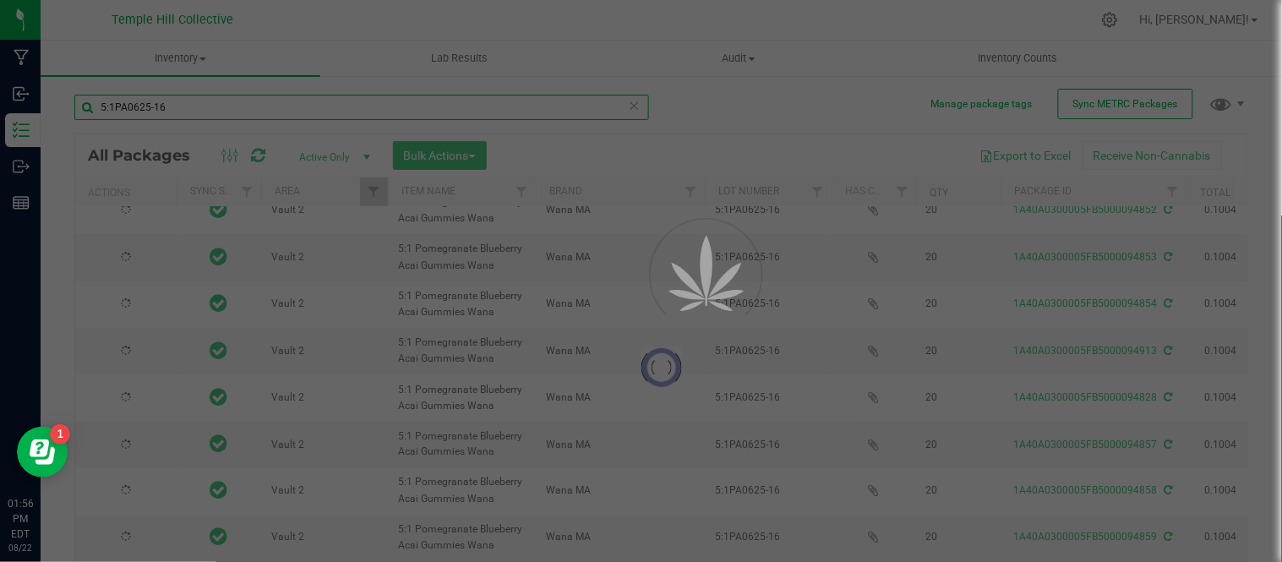
type input "[DATE]"
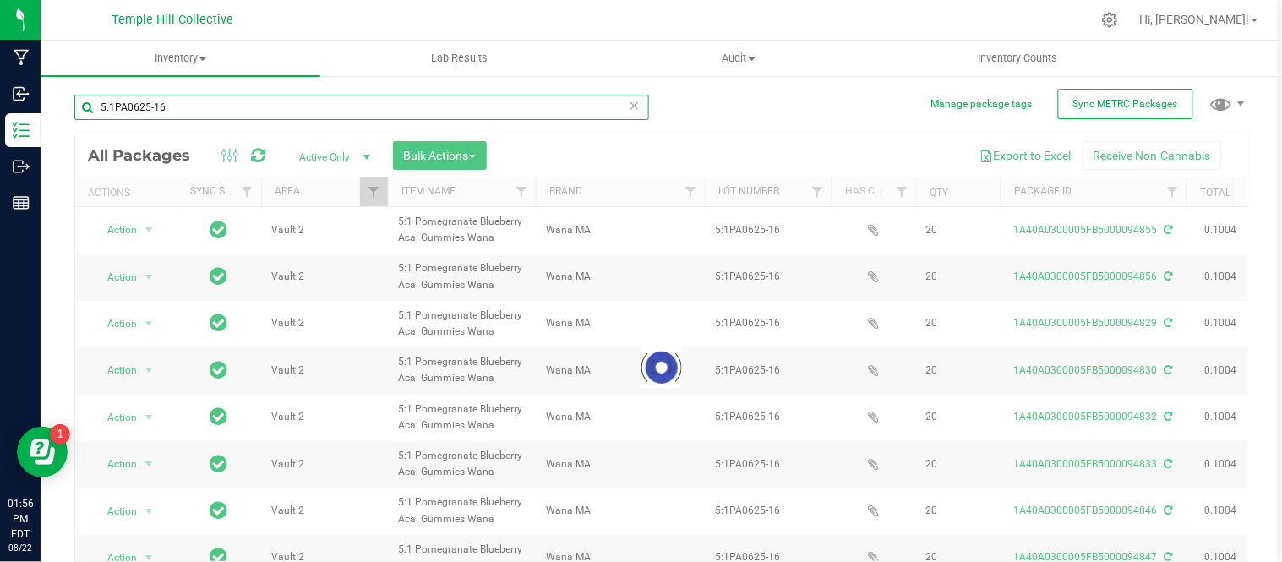
scroll to position [40, 0]
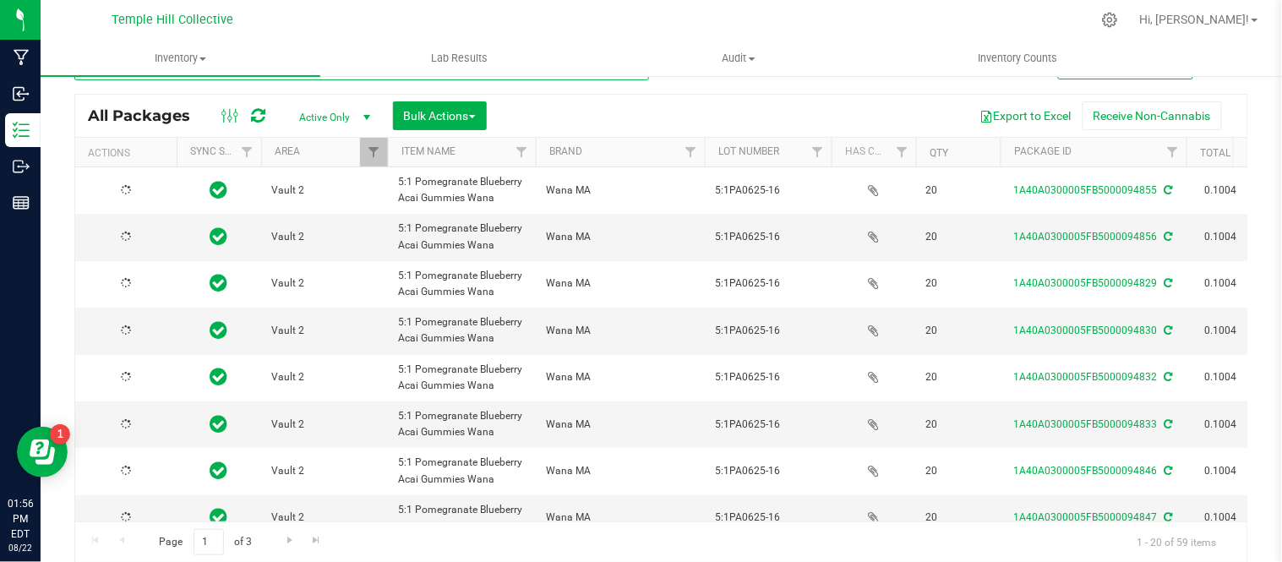
type input "[DATE]"
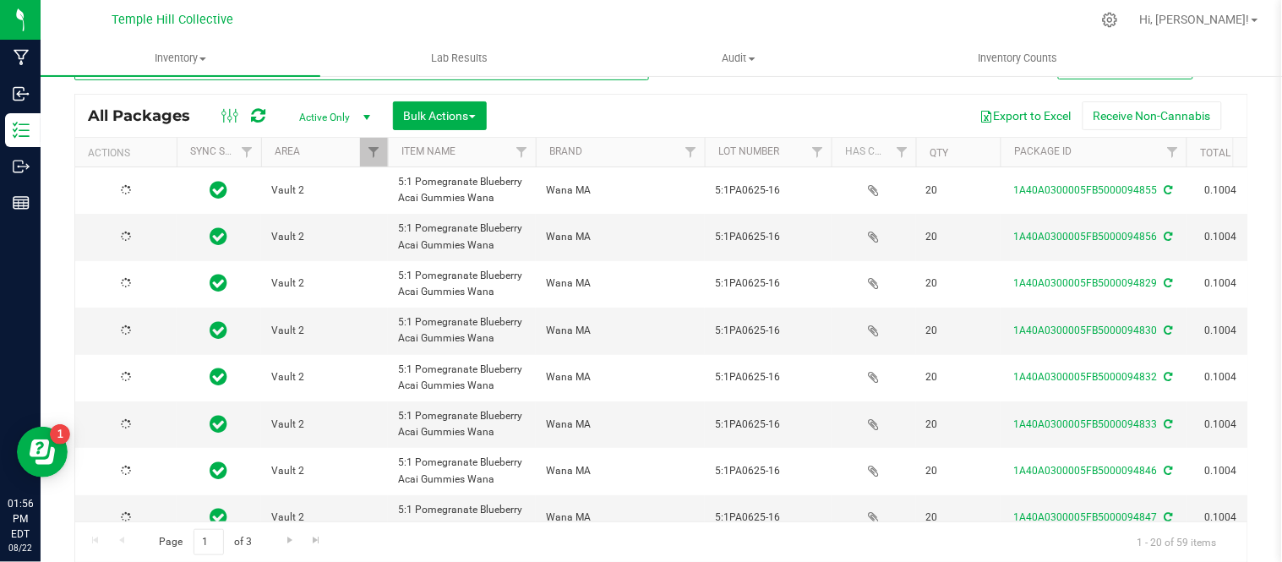
type input "[DATE]"
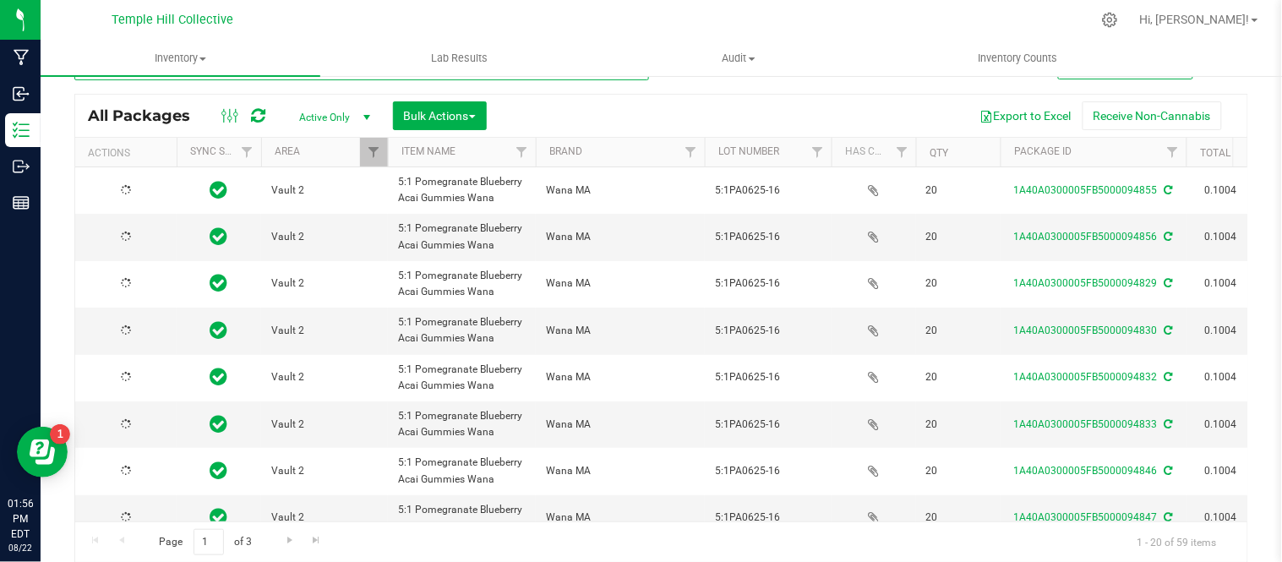
type input "[DATE]"
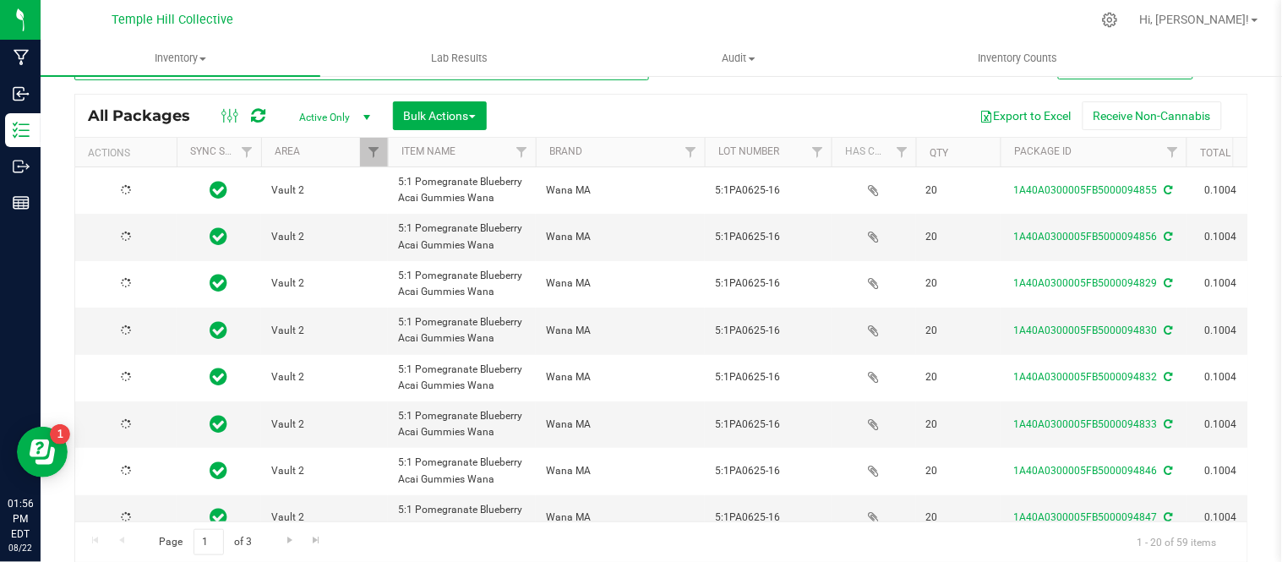
type input "[DATE]"
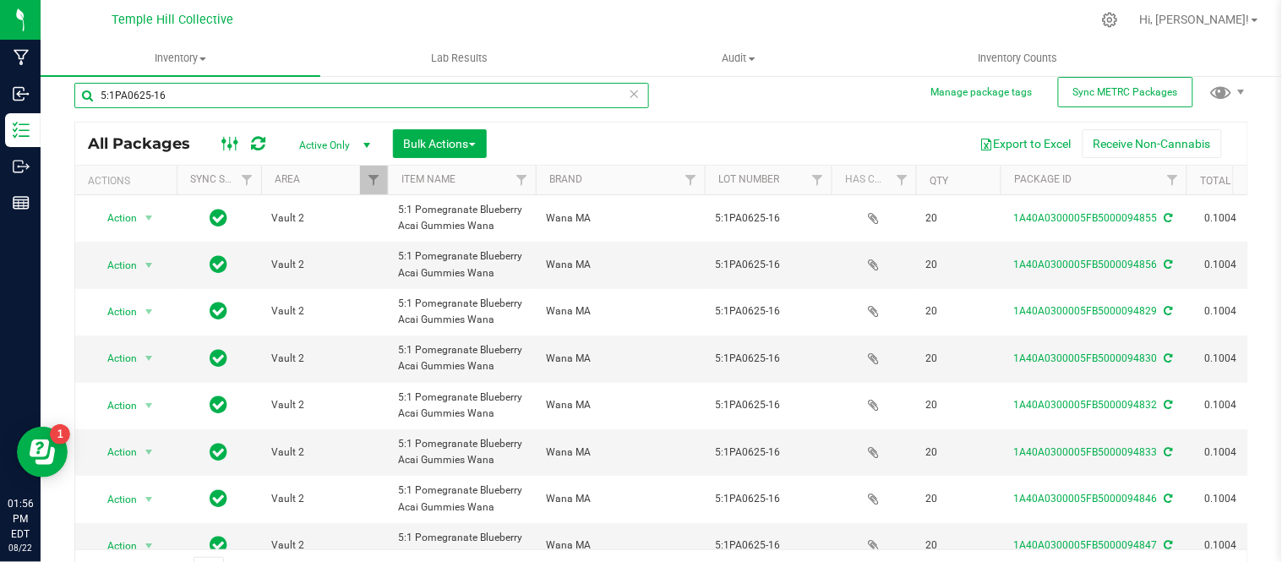
scroll to position [0, 0]
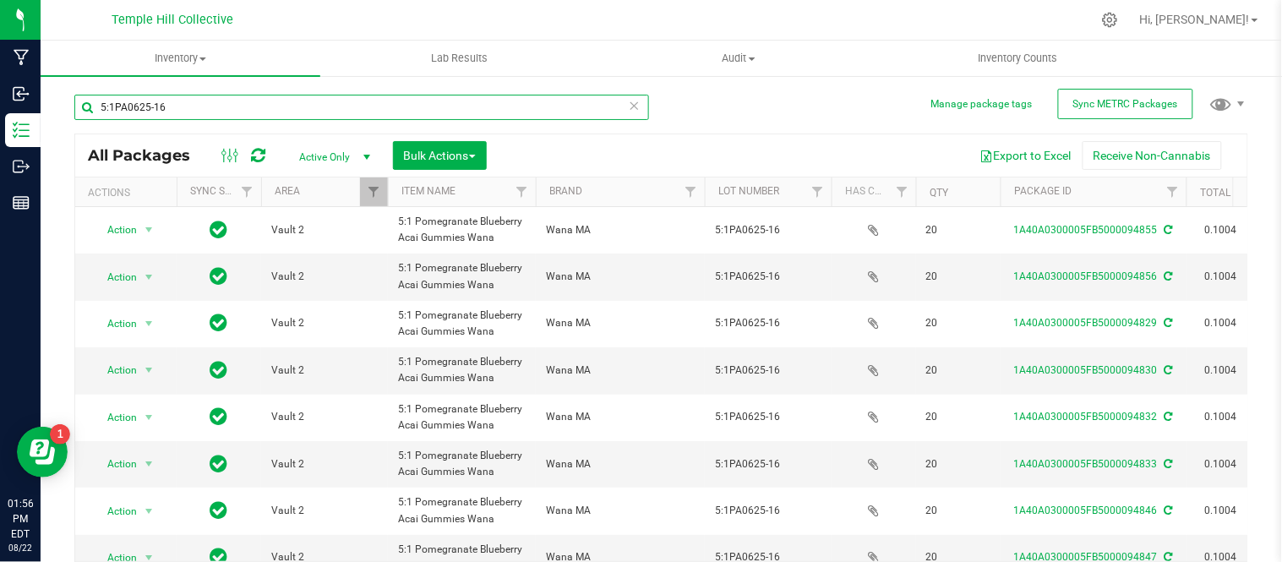
drag, startPoint x: 186, startPoint y: 112, endPoint x: 60, endPoint y: 123, distance: 126.4
click at [60, 123] on div "Manage package tags Sync METRC Packages 5:1PA0625-16 All Packages Active Only A…" at bounding box center [661, 331] width 1241 height 515
paste input "PP0525-05"
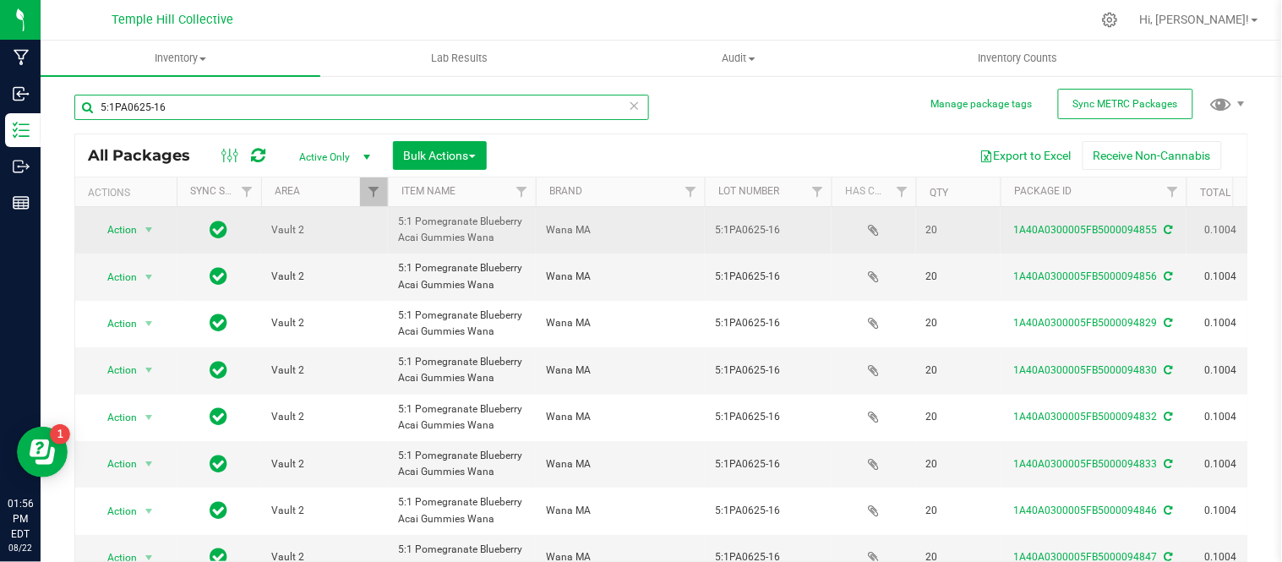
type input "PP0525-05"
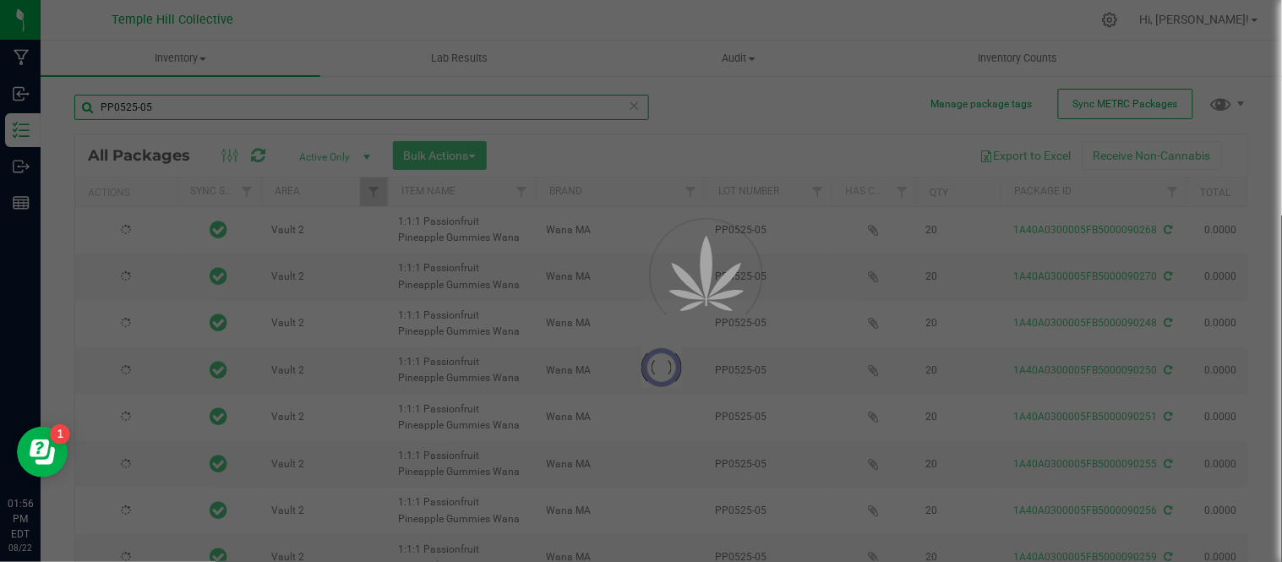
type input "[DATE]"
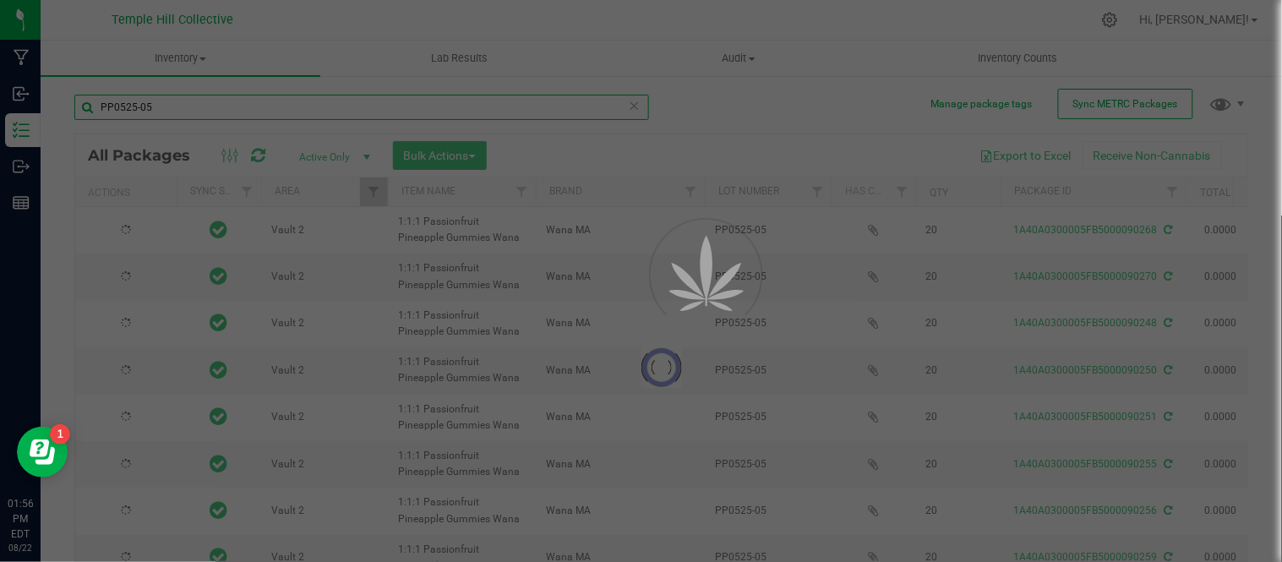
type input "[DATE]"
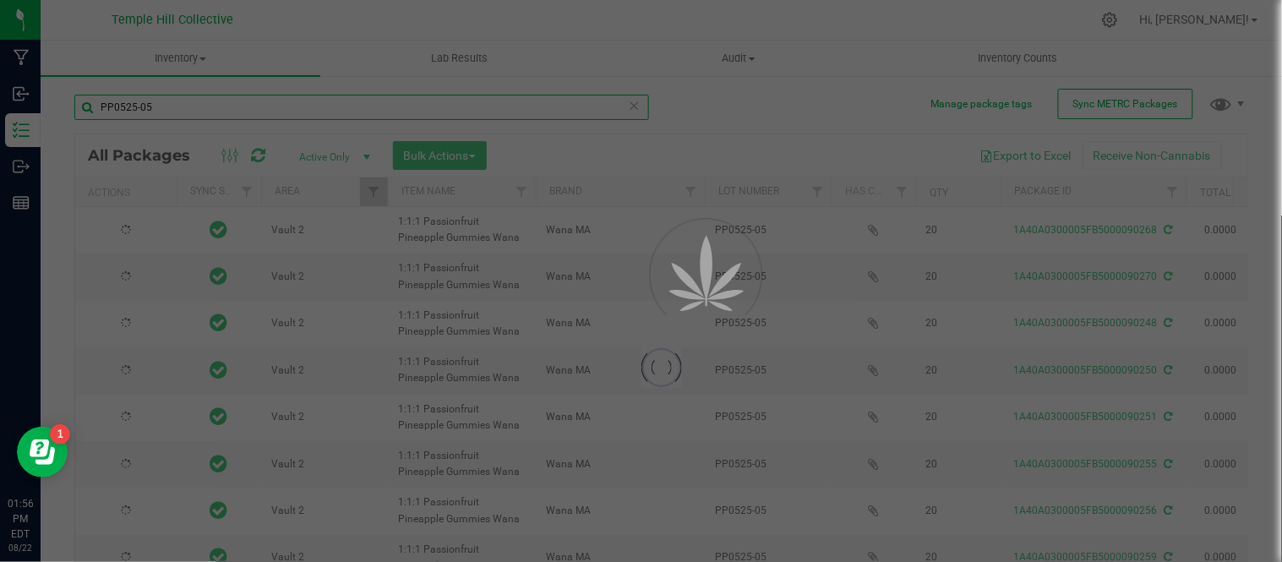
type input "[DATE]"
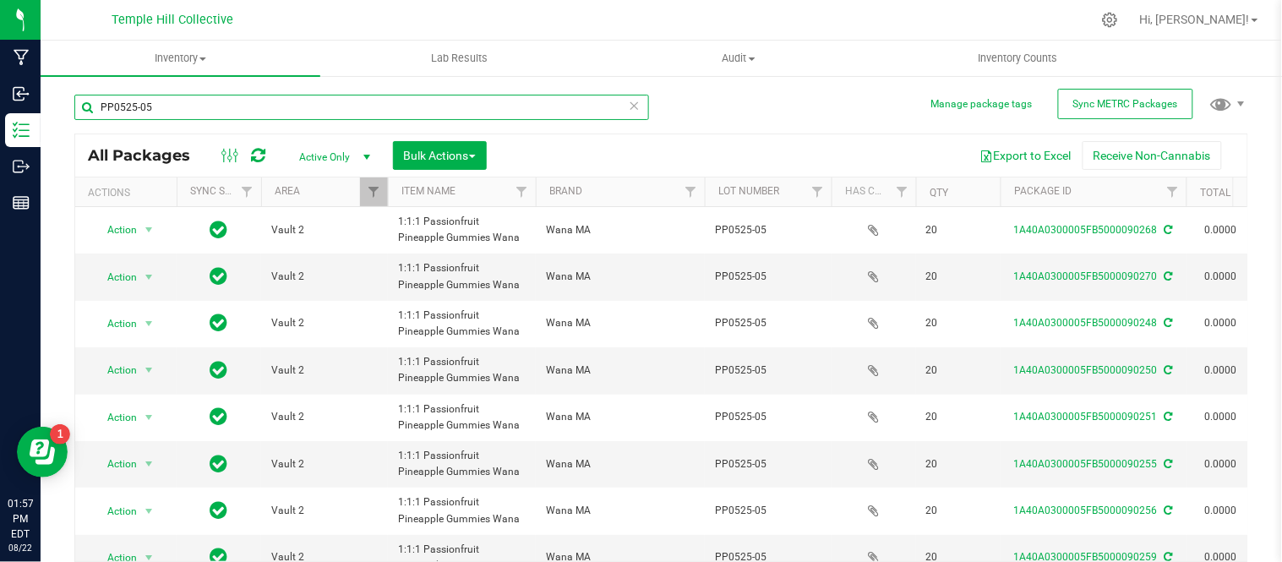
click at [112, 108] on input "PP0525-05" at bounding box center [361, 107] width 575 height 25
paste input "DB08"
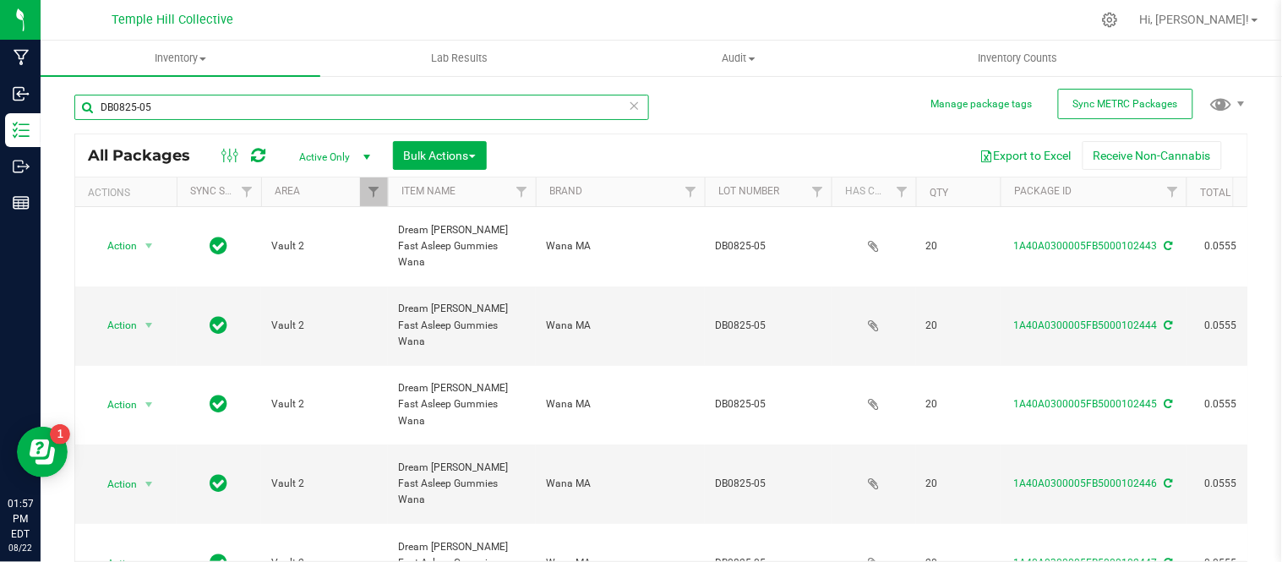
click at [155, 110] on input "DB0825-05" at bounding box center [361, 107] width 575 height 25
paste input "LS0625-20"
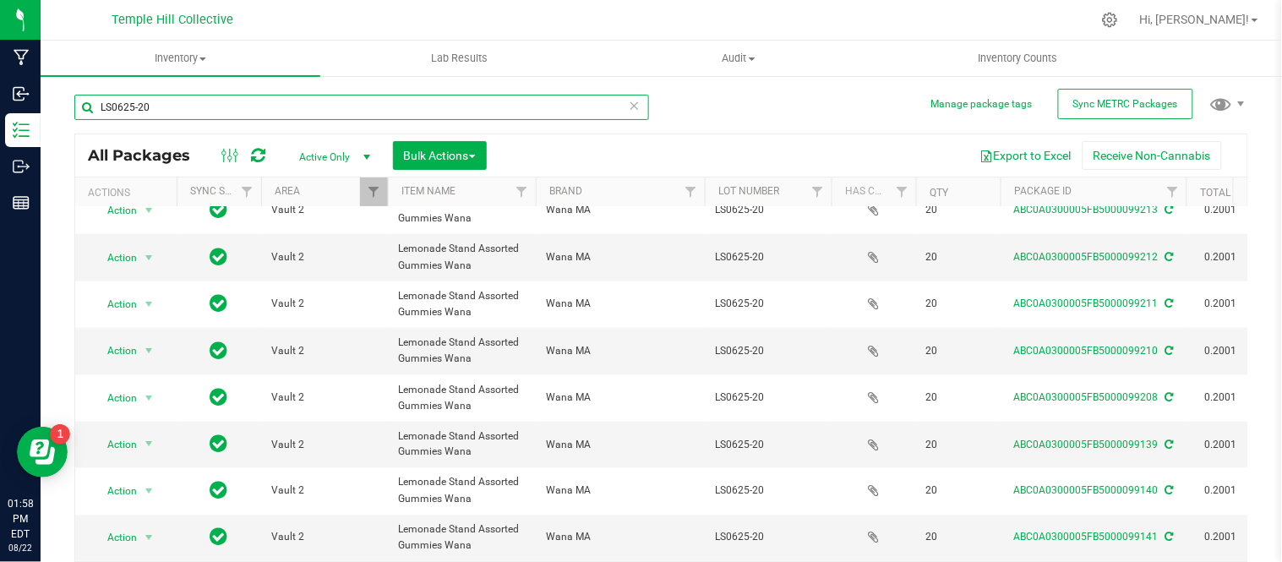
drag, startPoint x: 177, startPoint y: 101, endPoint x: 53, endPoint y: 96, distance: 124.3
click at [53, 96] on div "Manage package tags Sync METRC Packages LS0625-20 All Packages Active Only Acti…" at bounding box center [661, 331] width 1241 height 515
paste input "C0625-24"
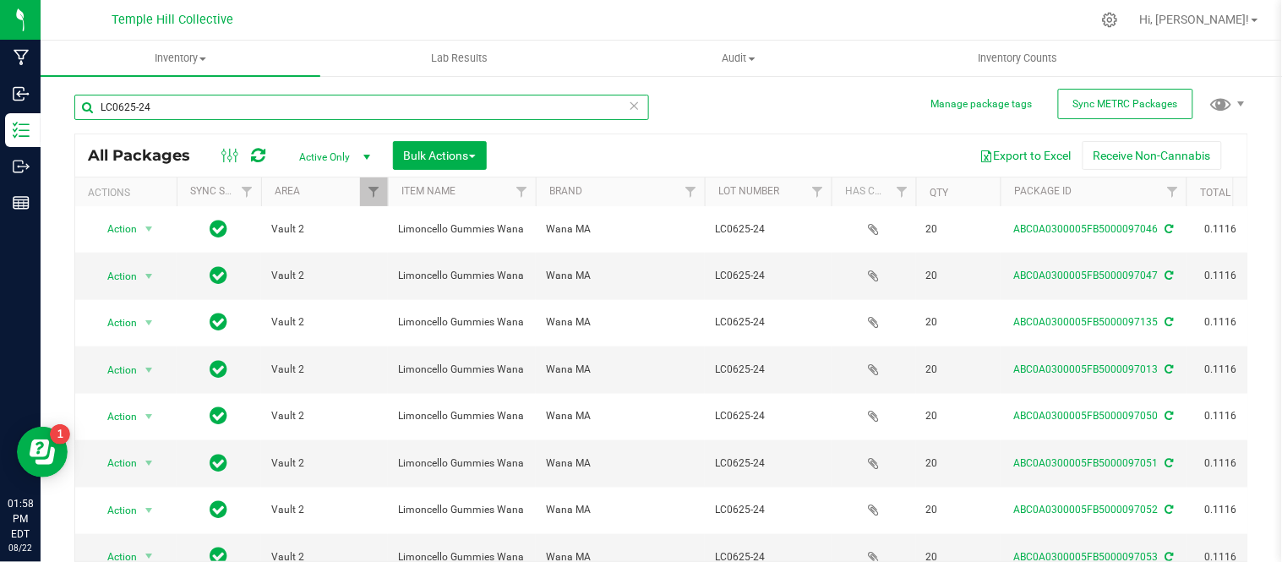
drag, startPoint x: 165, startPoint y: 102, endPoint x: 51, endPoint y: 101, distance: 114.1
click at [51, 101] on div "Manage package tags Sync METRC Packages LC0625-24 All Packages Active Only Acti…" at bounding box center [661, 331] width 1241 height 515
paste input "DBC0825-07"
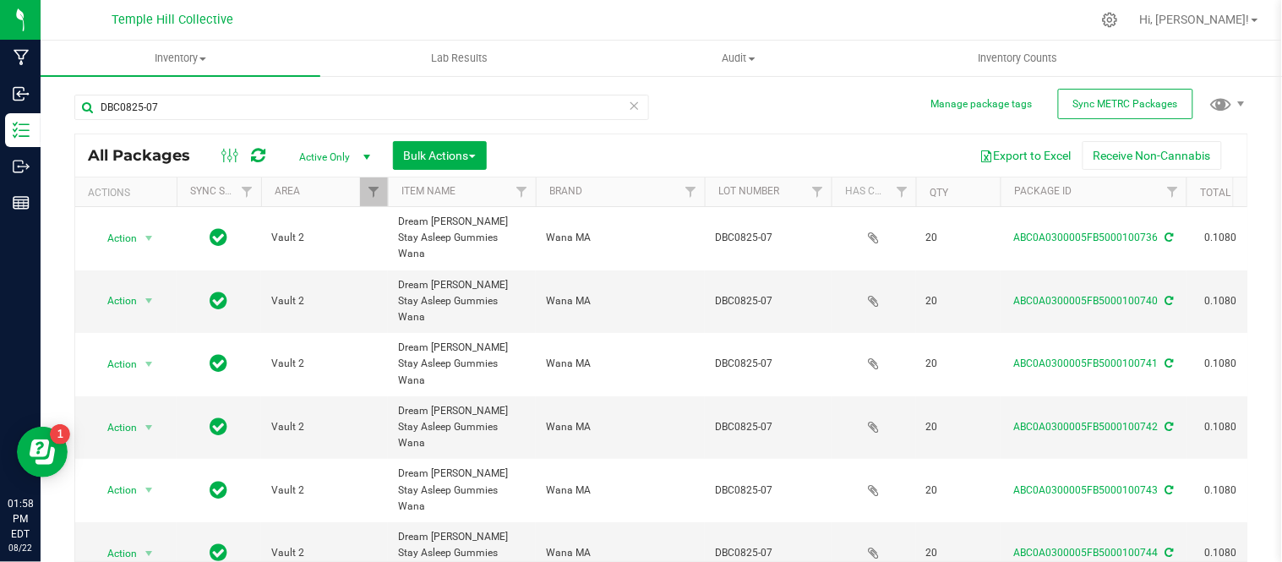
click at [629, 102] on icon at bounding box center [635, 105] width 12 height 20
click at [339, 110] on input "text" at bounding box center [361, 107] width 575 height 25
click at [374, 182] on link "Filter" at bounding box center [374, 191] width 28 height 29
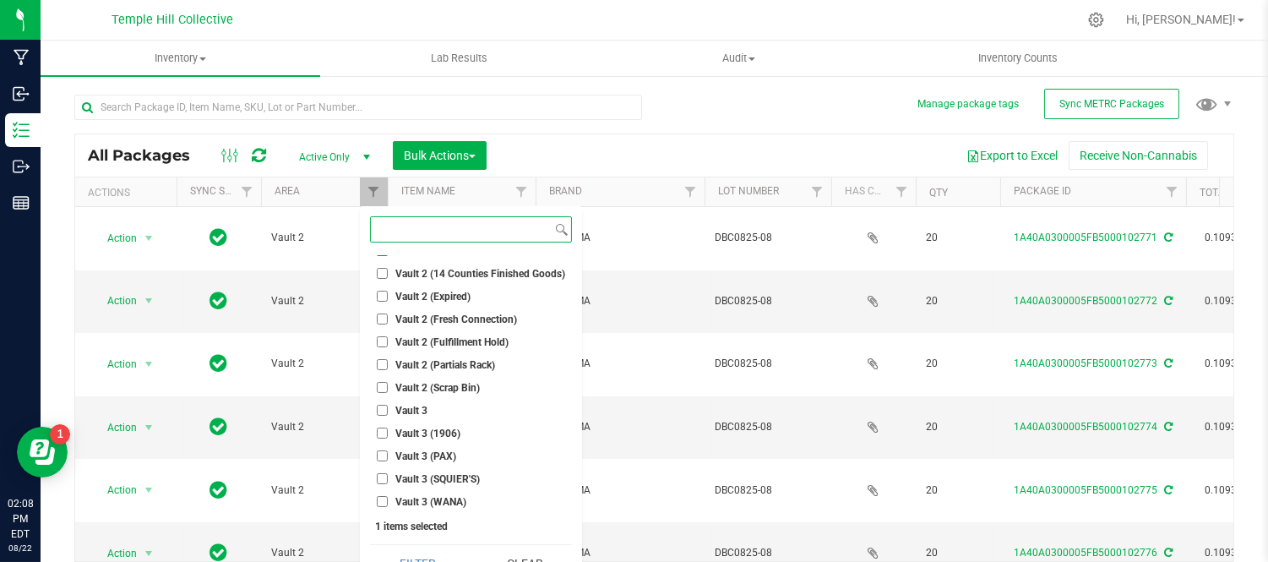
scroll to position [25, 0]
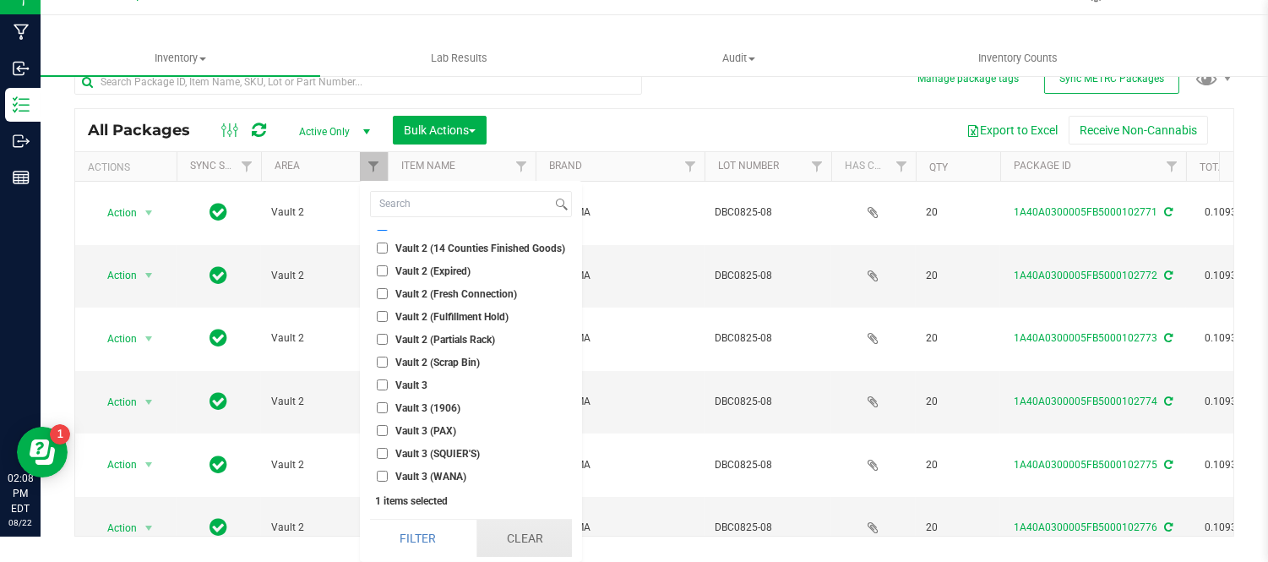
click at [533, 545] on button "Clear" at bounding box center [523, 538] width 95 height 37
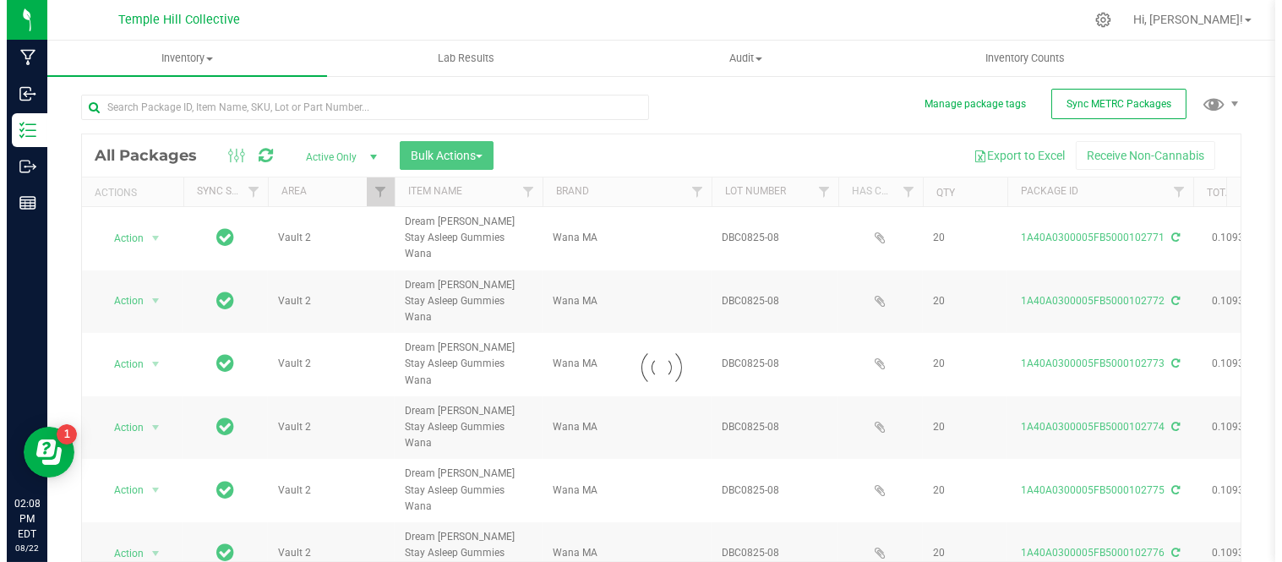
scroll to position [0, 0]
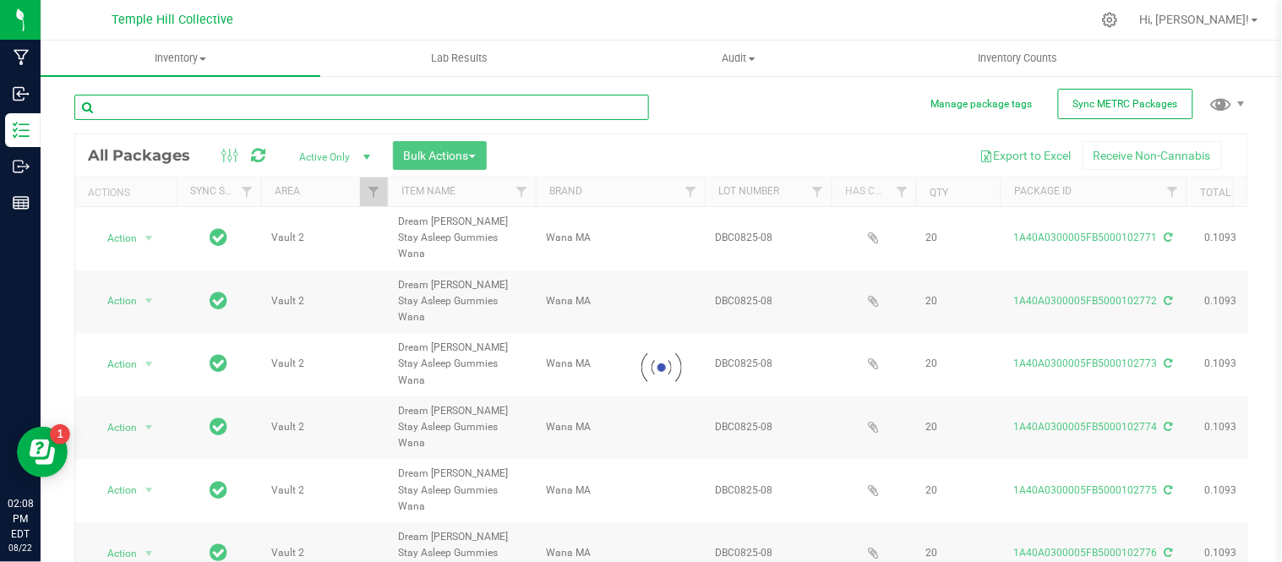
click at [249, 107] on input "text" at bounding box center [361, 107] width 575 height 25
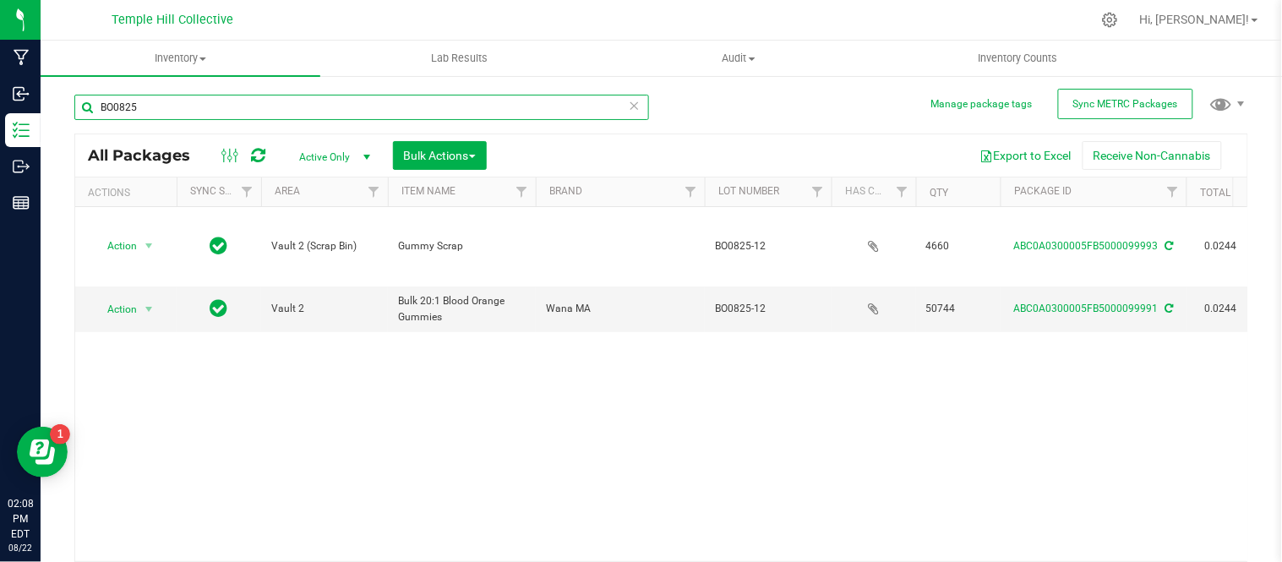
drag, startPoint x: 145, startPoint y: 110, endPoint x: 107, endPoint y: 106, distance: 38.2
click at [107, 106] on input "BO0825" at bounding box center [361, 107] width 575 height 25
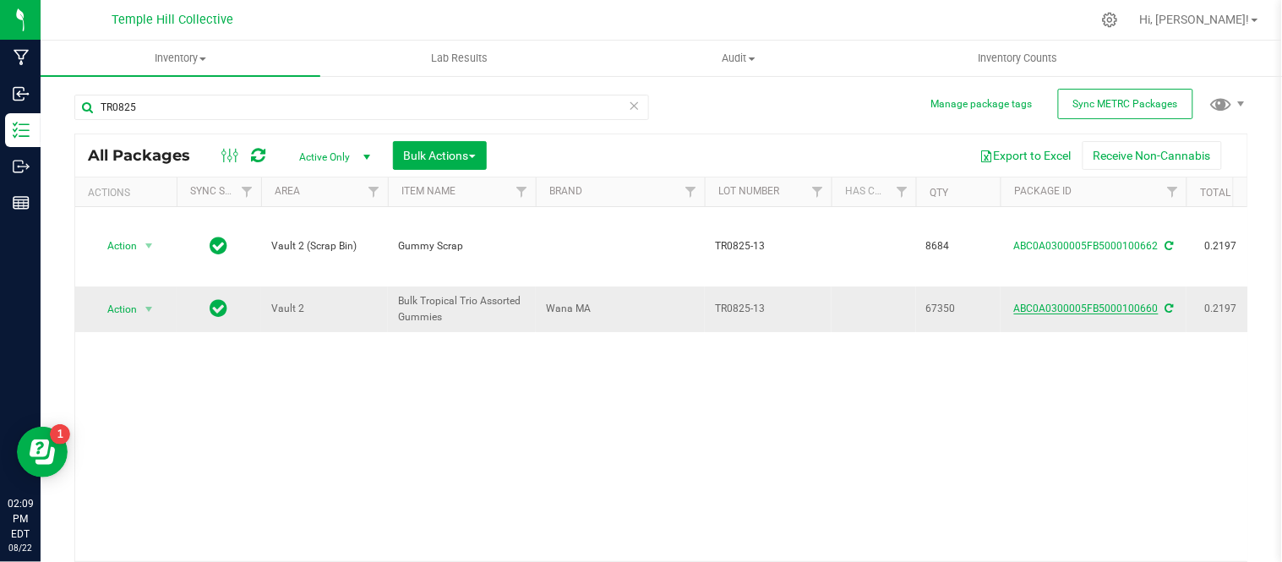
click at [1075, 302] on link "ABC0A0300005FB5000100660" at bounding box center [1086, 308] width 144 height 12
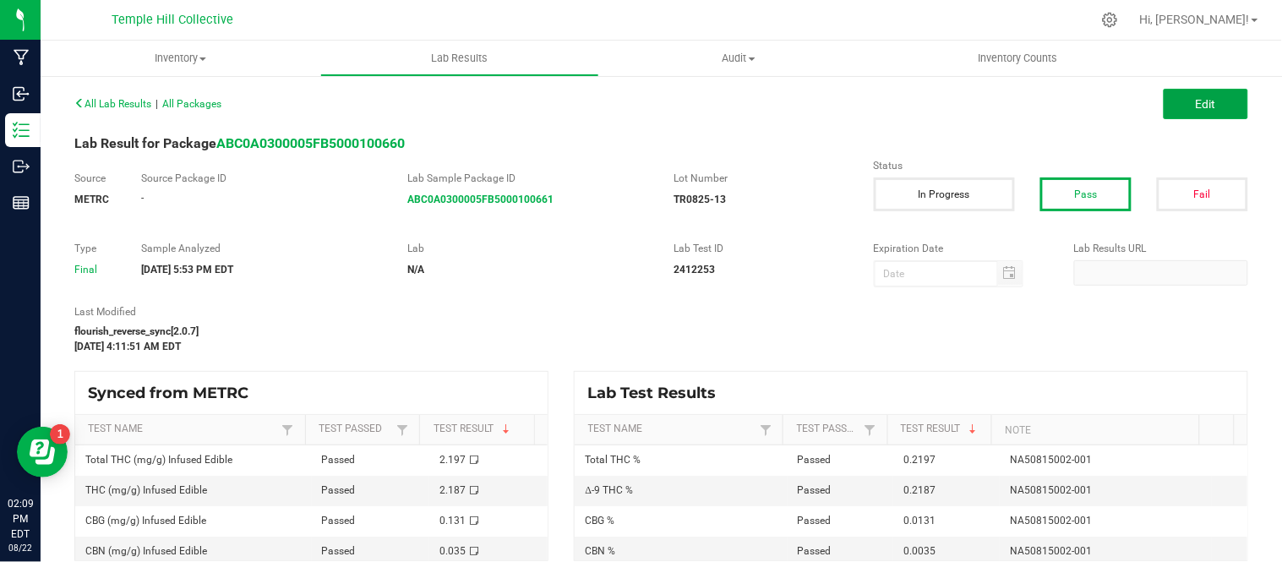
drag, startPoint x: 1200, startPoint y: 96, endPoint x: 673, endPoint y: 184, distance: 533.6
click at [1200, 97] on span "Edit" at bounding box center [1205, 104] width 20 height 14
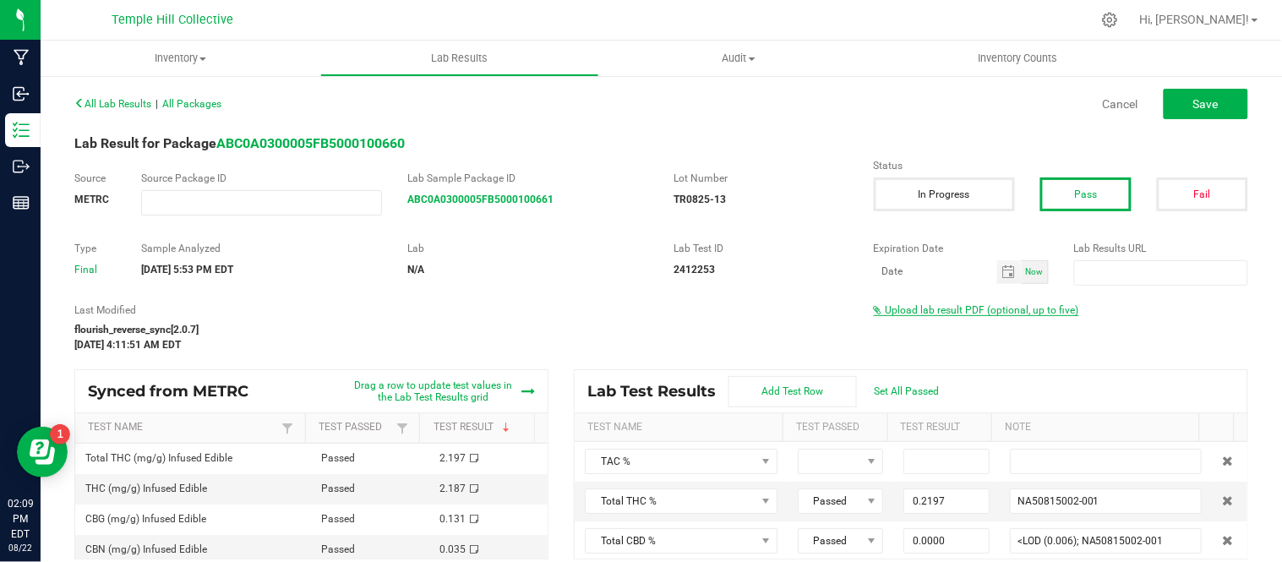
click at [1011, 308] on span "Upload lab result PDF (optional, up to five)" at bounding box center [981, 310] width 193 height 12
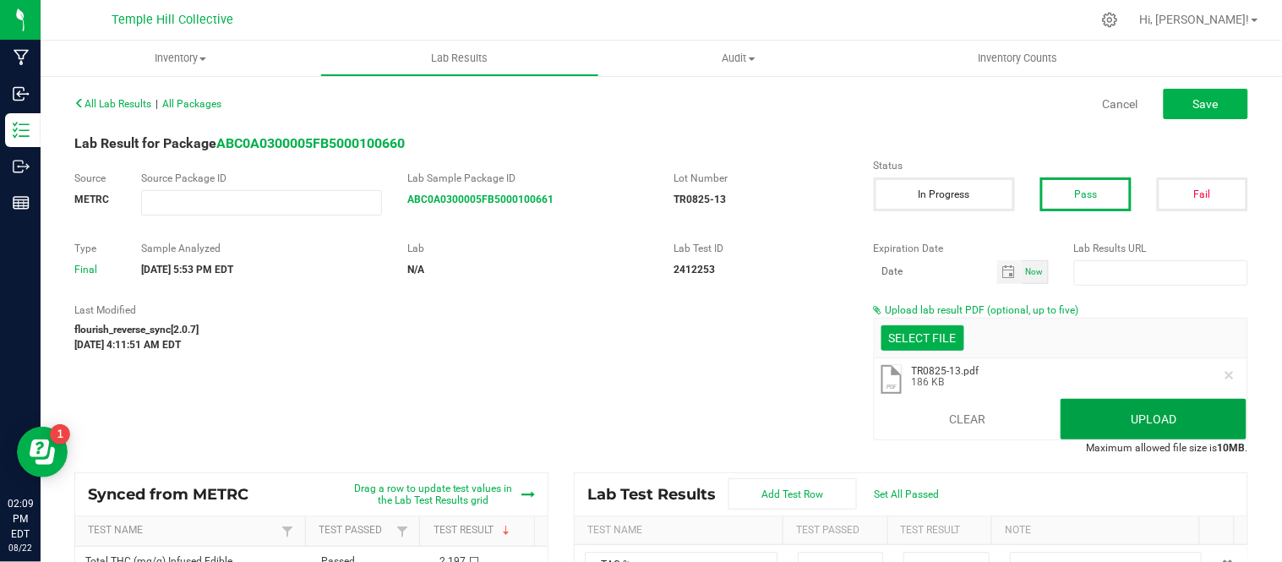
click at [1110, 433] on button "Upload" at bounding box center [1153, 419] width 187 height 41
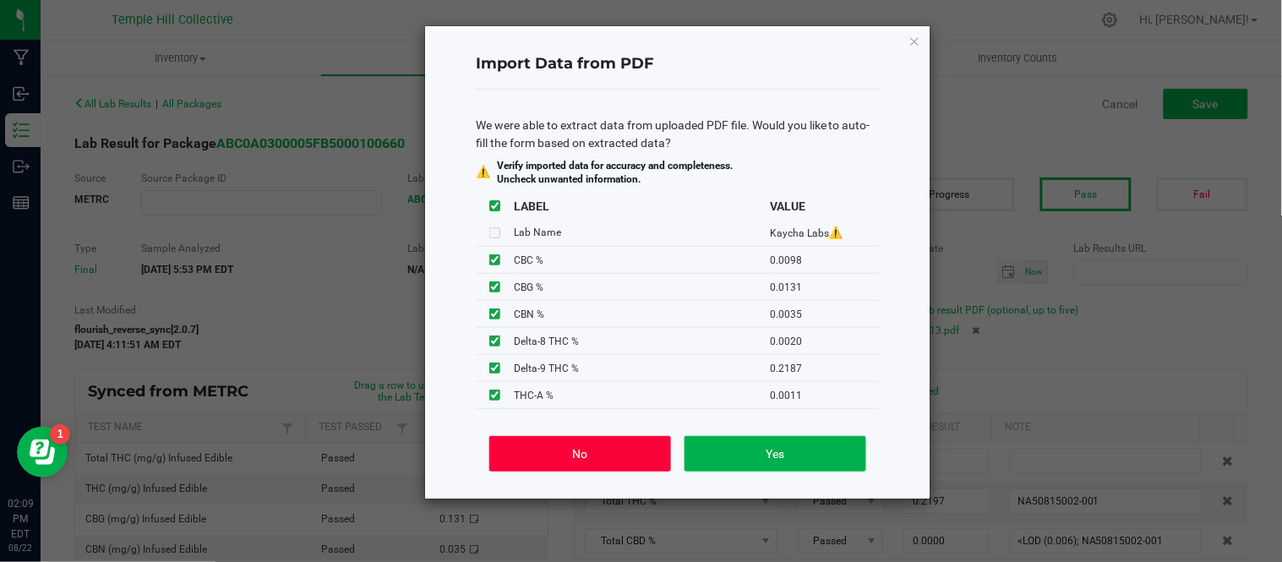
click at [623, 453] on button "No" at bounding box center [580, 453] width 182 height 35
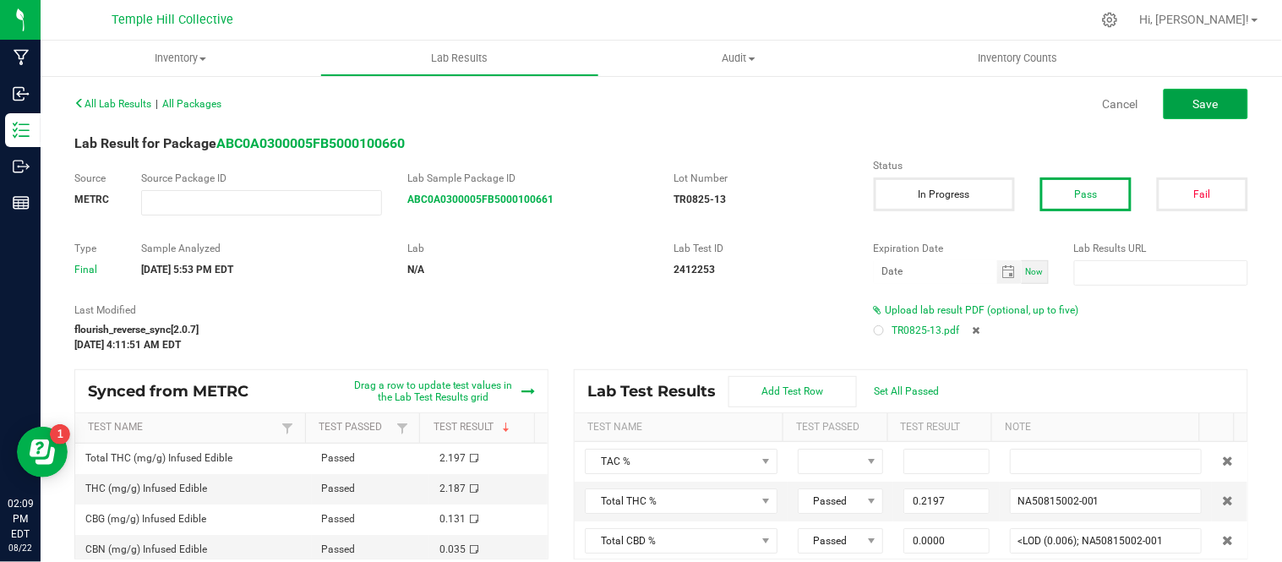
click at [1193, 103] on span "Save" at bounding box center [1205, 104] width 25 height 14
